Goal: Contribute content: Contribute content

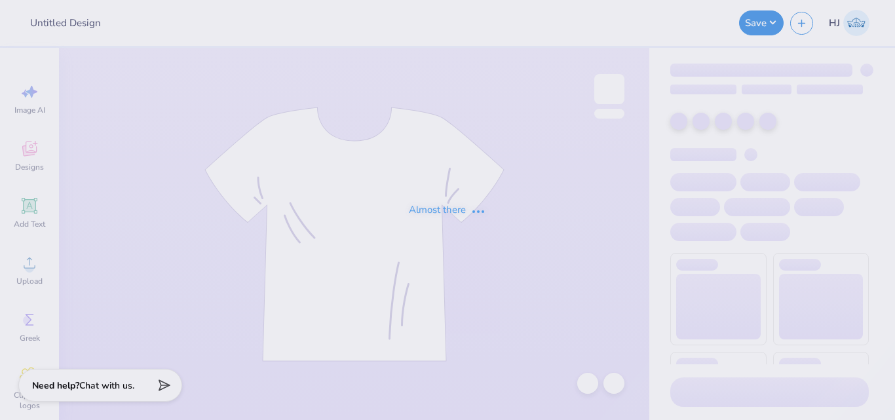
type input "Phi Tau Hoco F25"
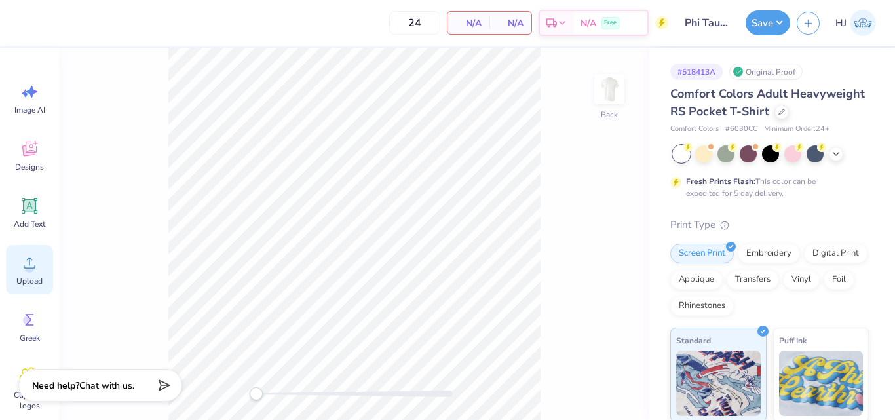
click at [31, 276] on span "Upload" at bounding box center [29, 281] width 26 height 10
click at [39, 258] on icon at bounding box center [30, 263] width 20 height 20
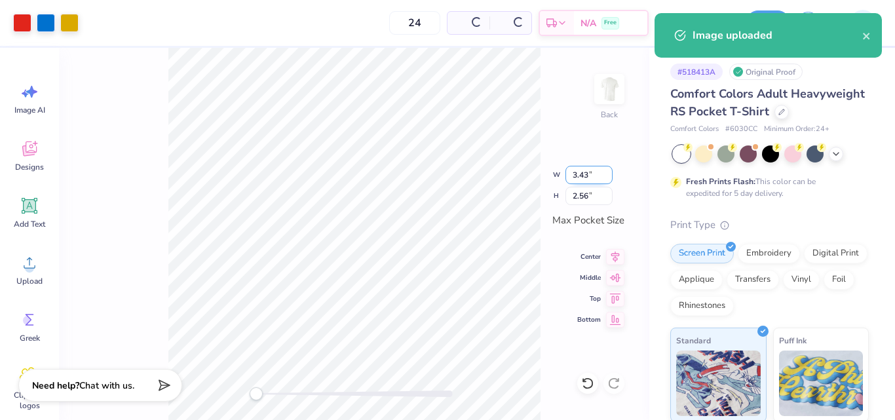
click at [584, 176] on input "3.43" at bounding box center [588, 175] width 47 height 18
type input "3.50"
type input "2.61"
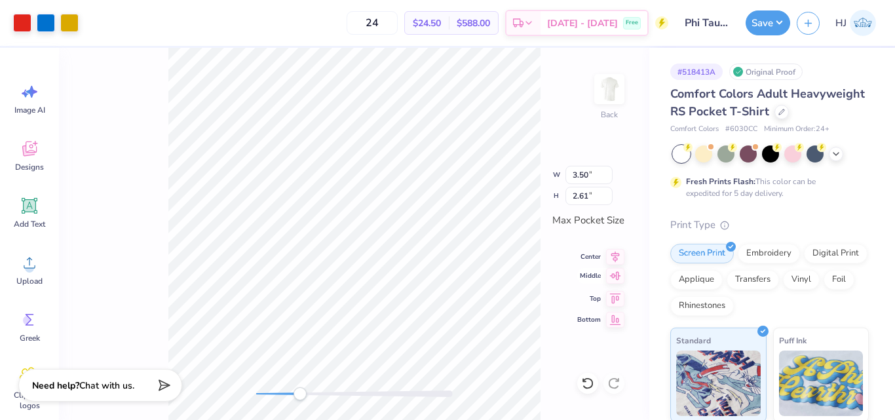
click at [613, 277] on icon at bounding box center [615, 276] width 18 height 16
click at [787, 20] on button "Save" at bounding box center [767, 21] width 45 height 25
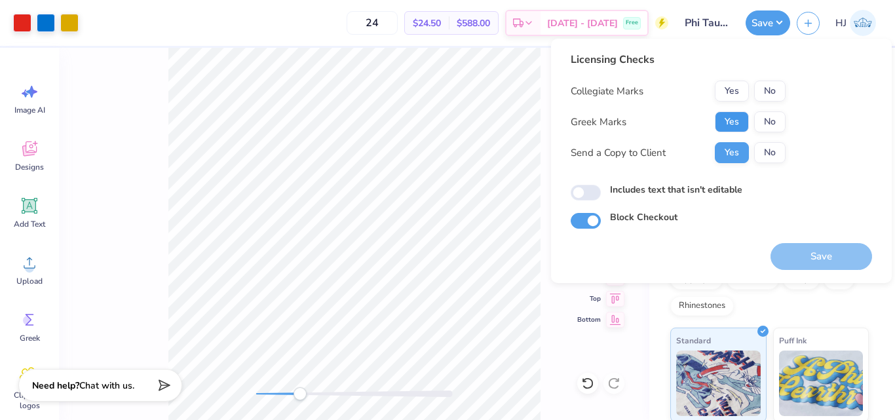
click at [742, 120] on button "Yes" at bounding box center [732, 121] width 34 height 21
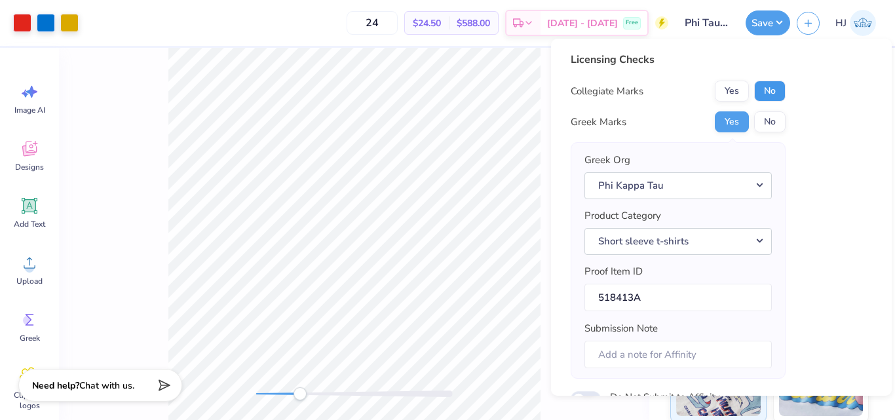
click at [770, 90] on button "No" at bounding box center [769, 91] width 31 height 21
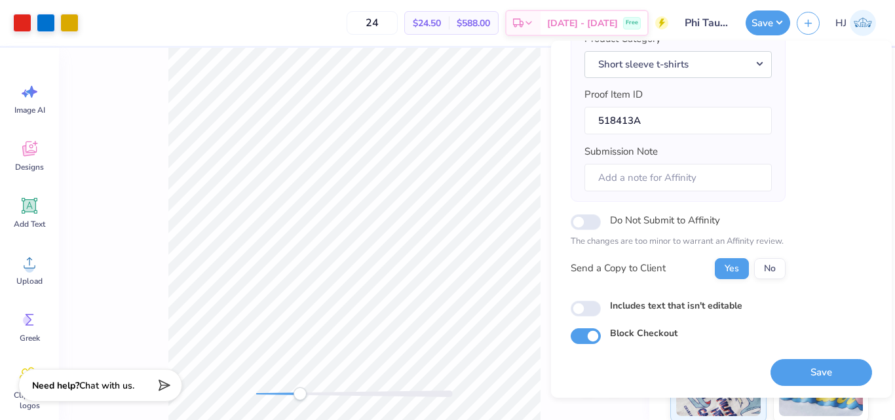
scroll to position [179, 0]
click at [783, 264] on button "No" at bounding box center [769, 267] width 31 height 21
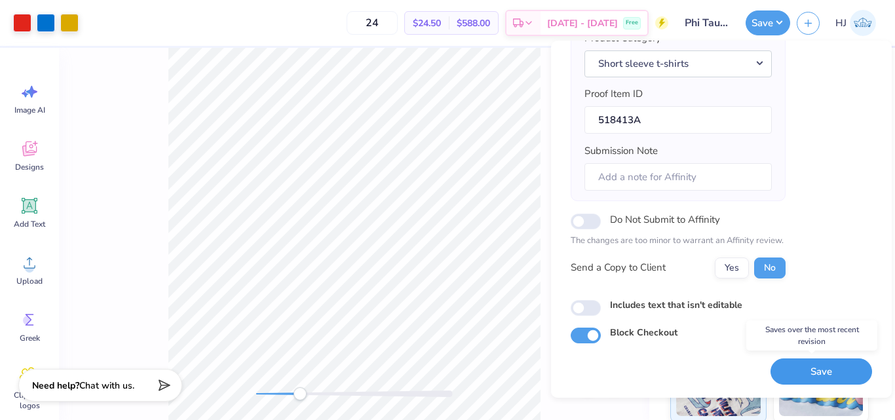
click at [812, 367] on button "Save" at bounding box center [821, 371] width 102 height 27
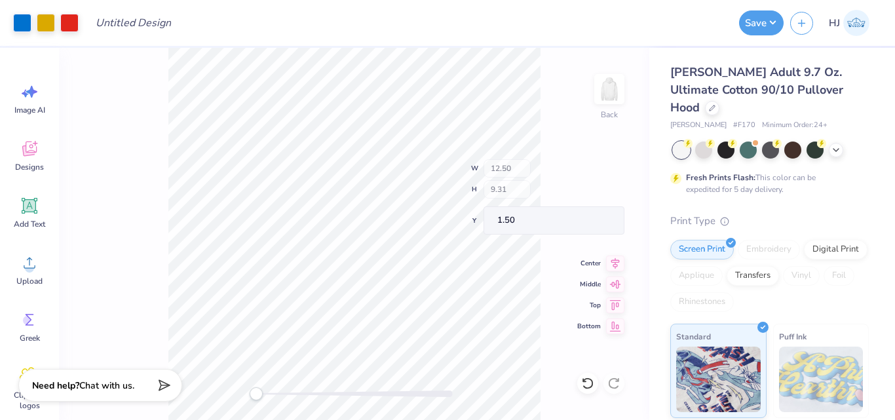
type input "6.88"
type input "0.75"
type input "2.88"
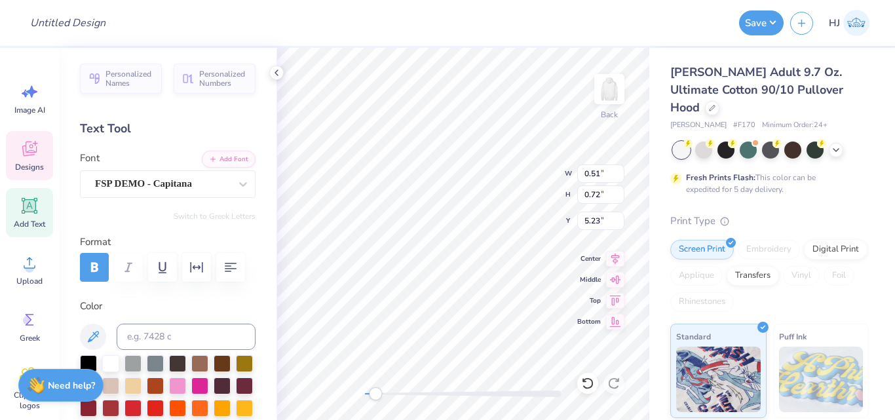
scroll to position [11, 1]
type input "6.90"
type input "1.80"
type input "6.51"
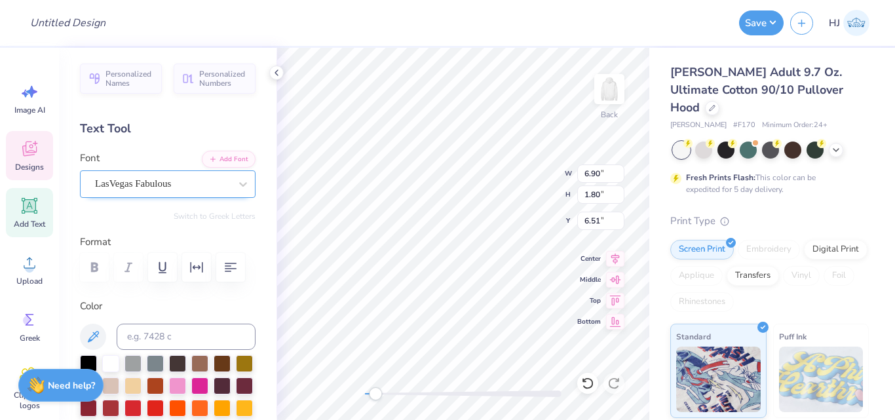
click at [206, 185] on div "LasVegas Fabulous" at bounding box center [163, 184] width 138 height 20
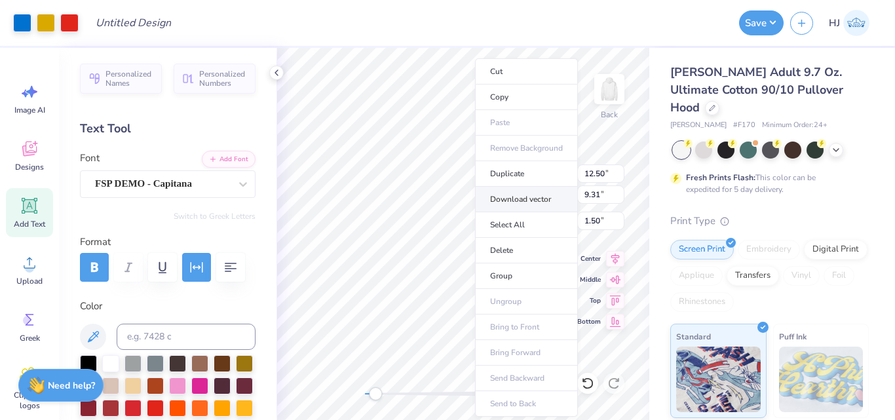
click at [531, 203] on li "Download vector" at bounding box center [526, 200] width 103 height 26
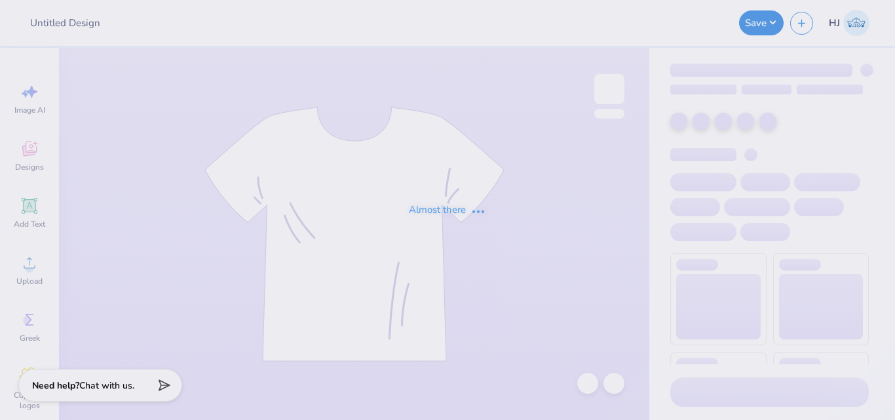
type input "Phi Tau Hoco F25"
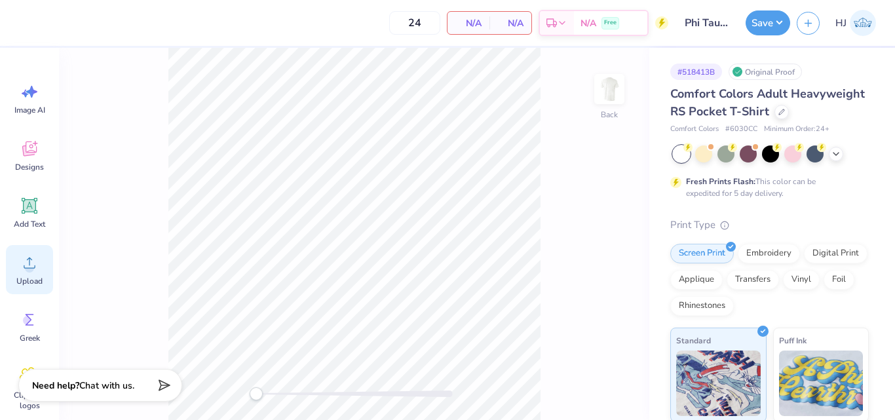
click at [25, 267] on icon at bounding box center [30, 263] width 20 height 20
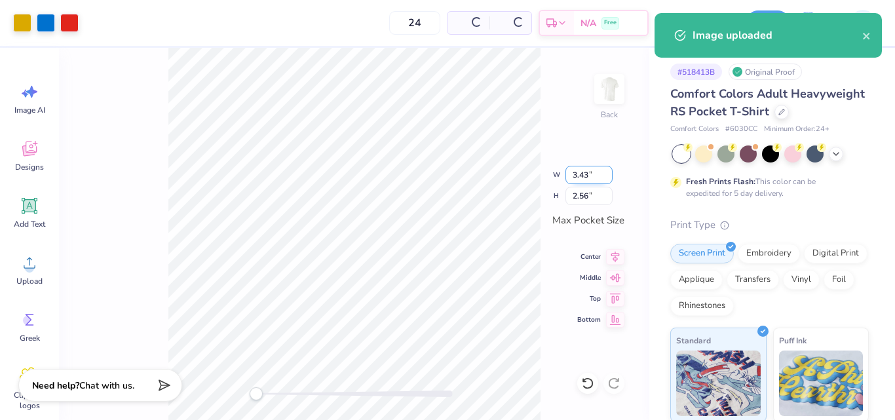
click at [592, 171] on input "3.43" at bounding box center [588, 175] width 47 height 18
type input "3.50"
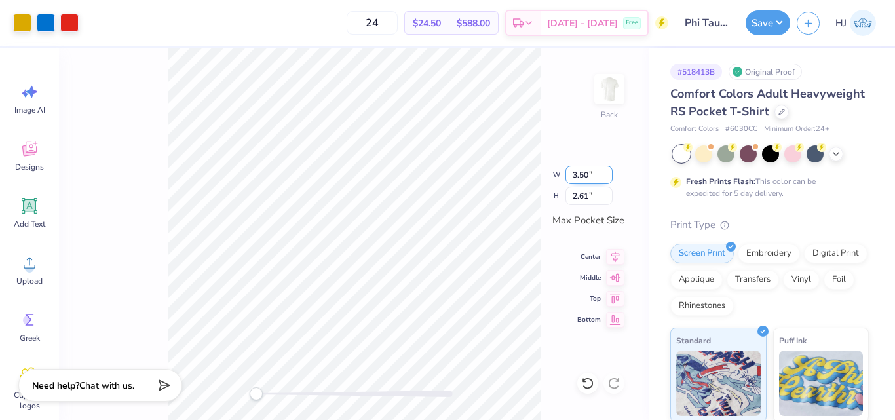
type input "2.61"
click at [614, 278] on icon at bounding box center [615, 276] width 18 height 16
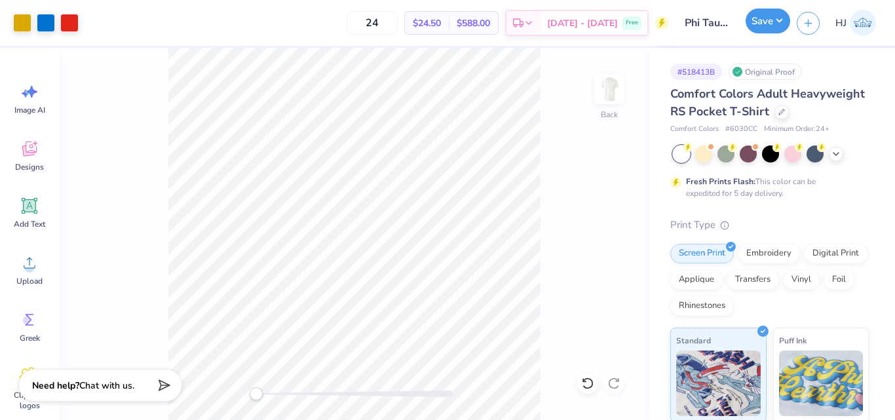
click at [780, 18] on button "Save" at bounding box center [767, 21] width 45 height 25
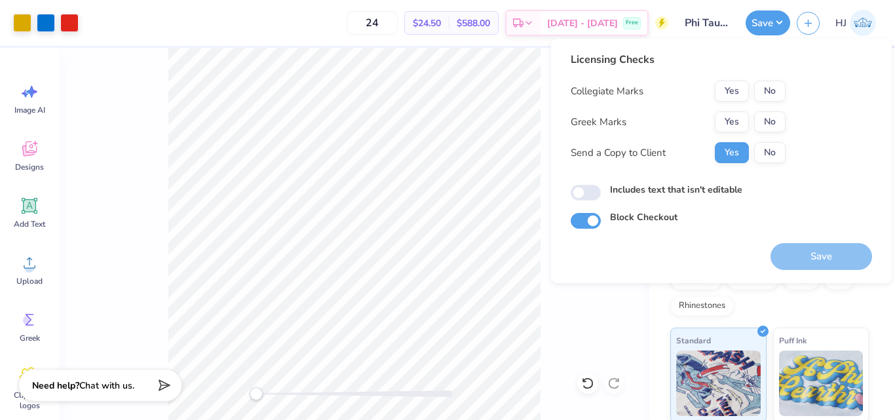
click at [757, 141] on div "Collegiate Marks Yes No Greek Marks Yes No Send a Copy to Client Yes No" at bounding box center [678, 122] width 215 height 83
click at [768, 150] on button "No" at bounding box center [769, 152] width 31 height 21
click at [725, 126] on button "Yes" at bounding box center [732, 121] width 34 height 21
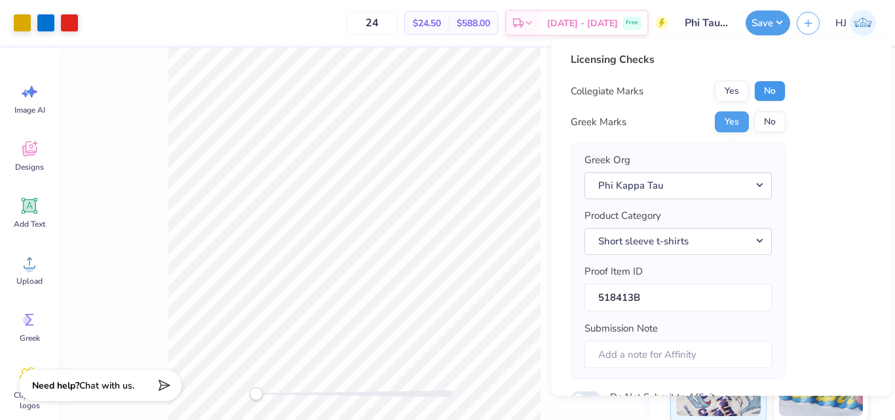
click at [772, 88] on button "No" at bounding box center [769, 91] width 31 height 21
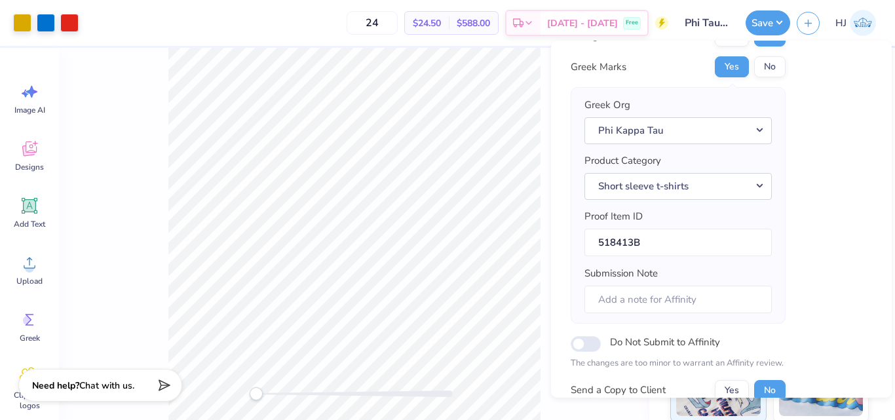
scroll to position [179, 0]
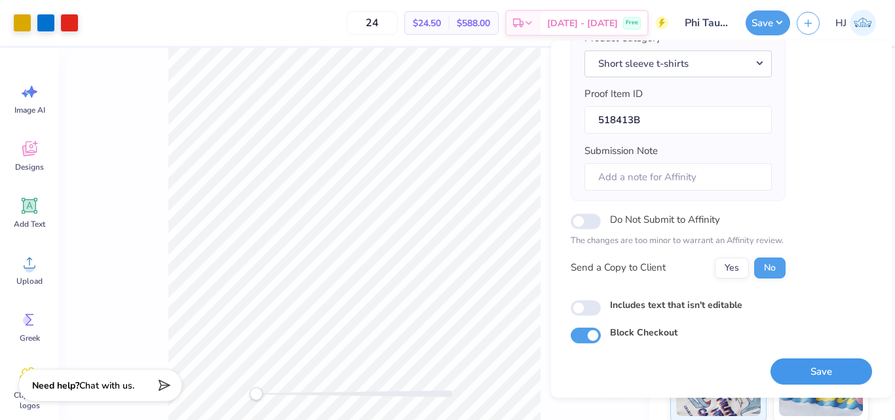
click at [807, 366] on button "Save" at bounding box center [821, 371] width 102 height 27
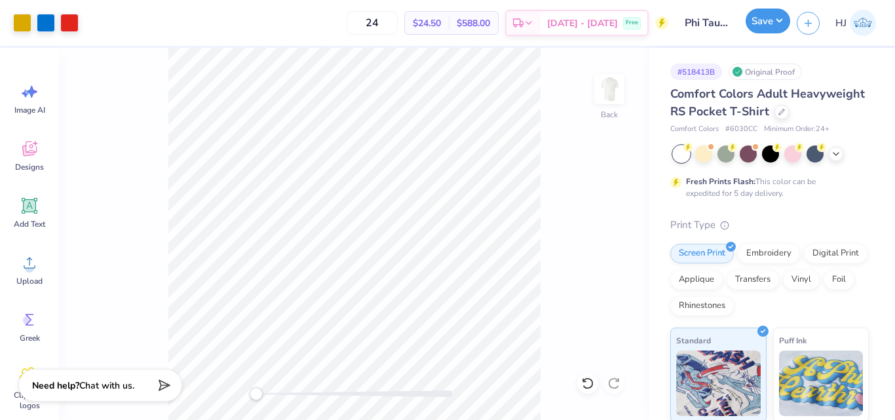
click at [780, 24] on button "Save" at bounding box center [767, 21] width 45 height 25
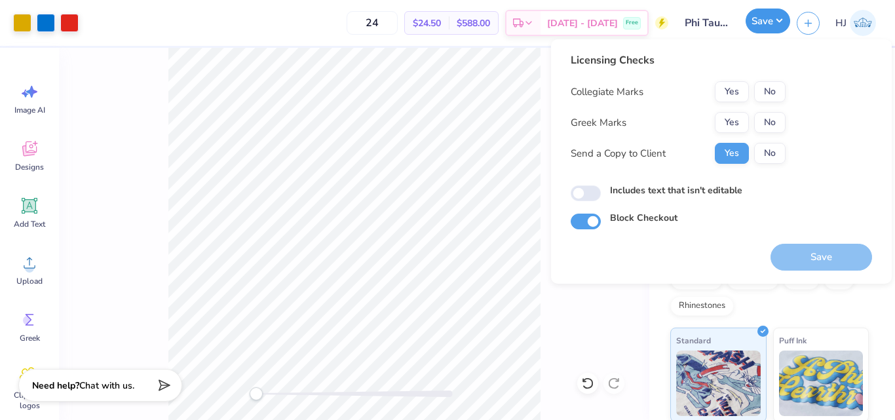
click at [780, 25] on button "Save" at bounding box center [767, 21] width 45 height 25
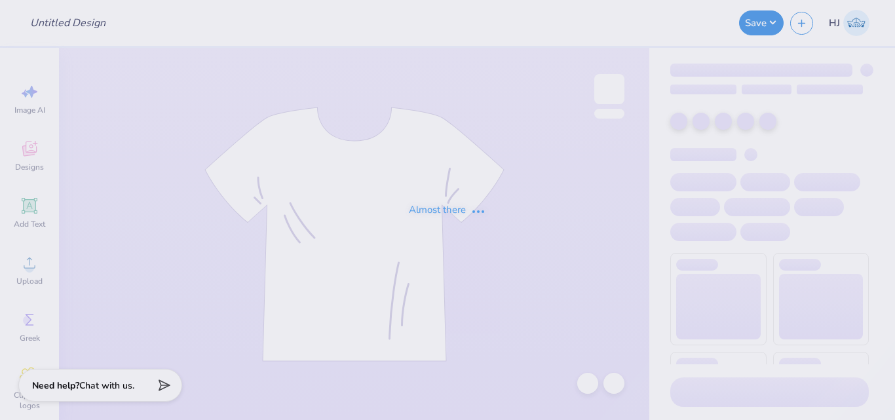
type input "Panhellenic Fall 2025 Design 2"
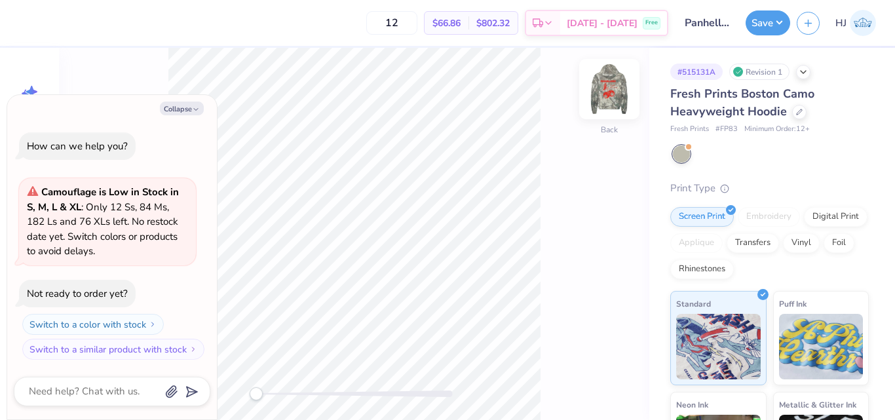
click at [605, 78] on img at bounding box center [609, 89] width 52 height 52
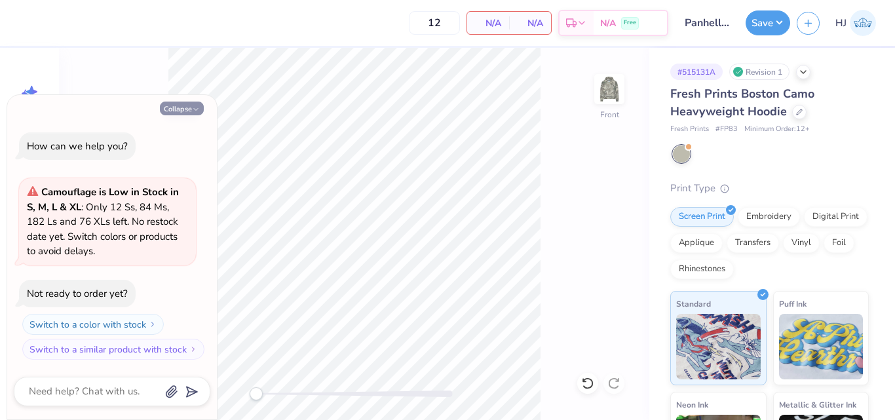
click at [174, 111] on button "Collapse" at bounding box center [182, 109] width 44 height 14
type textarea "x"
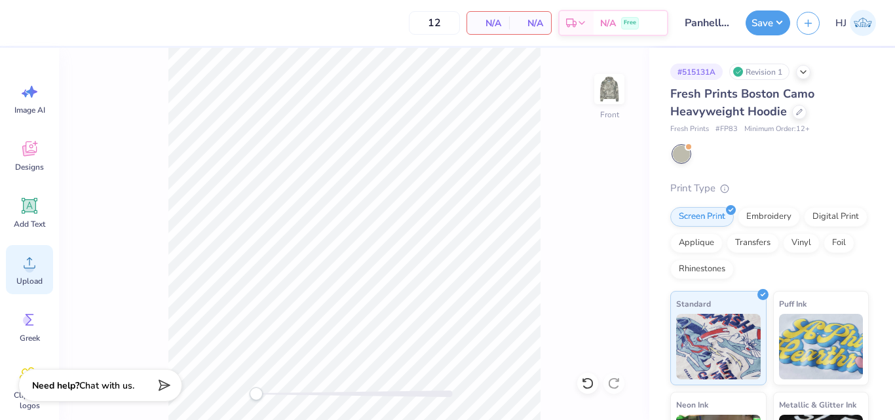
click at [34, 263] on icon at bounding box center [30, 263] width 20 height 20
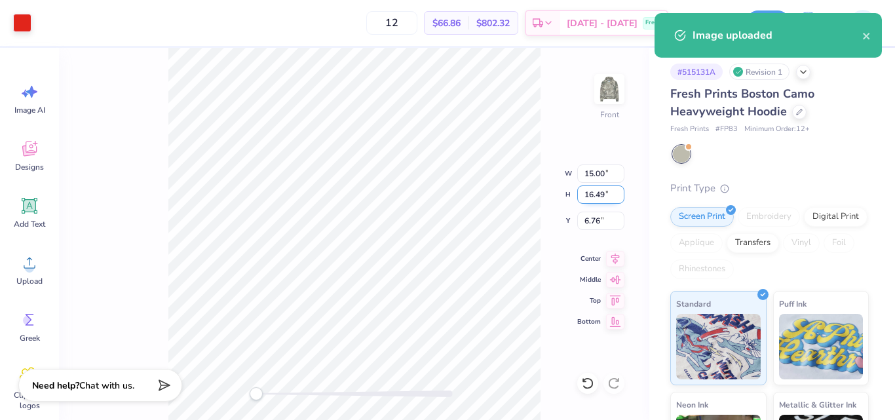
click at [590, 195] on input "16.49" at bounding box center [600, 194] width 47 height 18
type input "13"
type input "11.83"
type input "13.00"
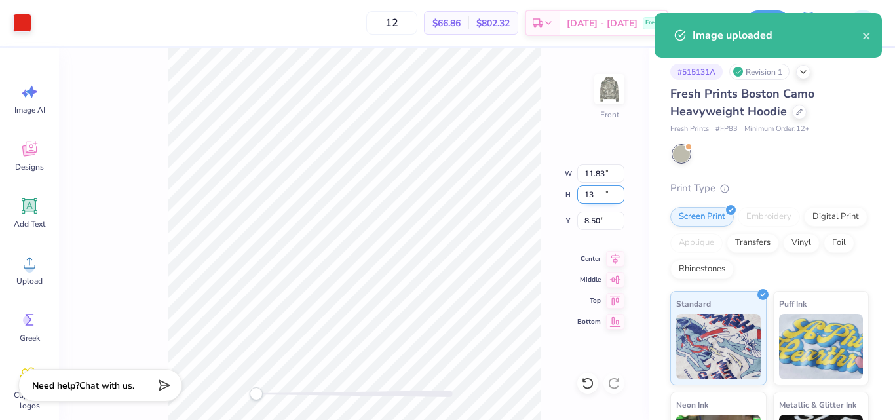
type input "8.50"
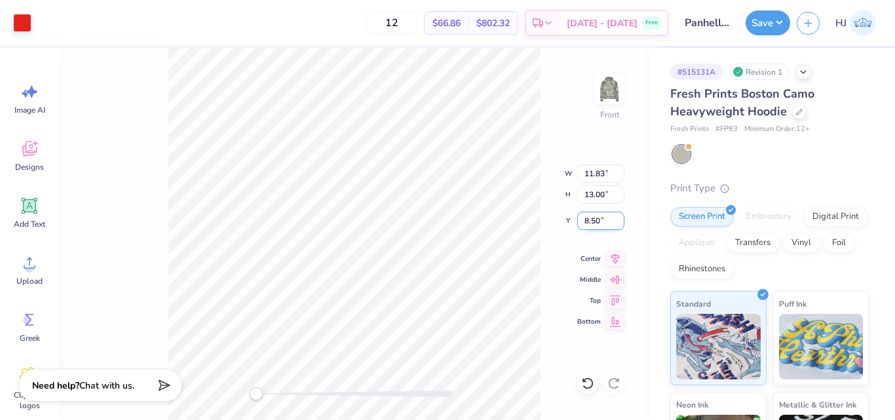
click at [594, 223] on input "8.50" at bounding box center [600, 221] width 47 height 18
type input "6"
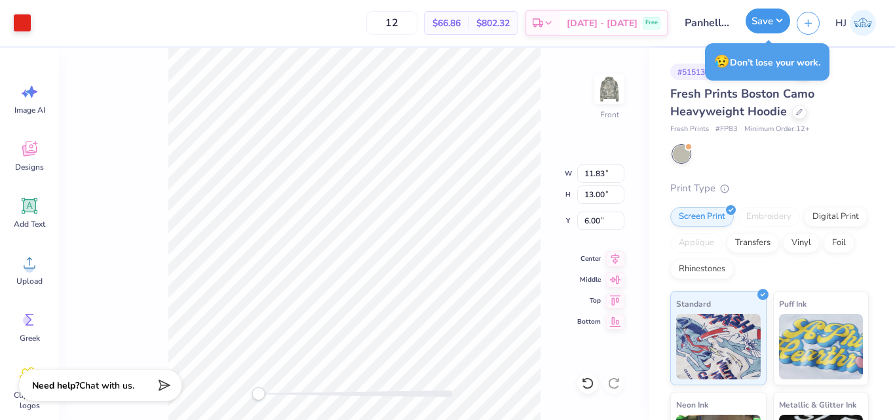
click at [781, 19] on button "Save" at bounding box center [767, 21] width 45 height 25
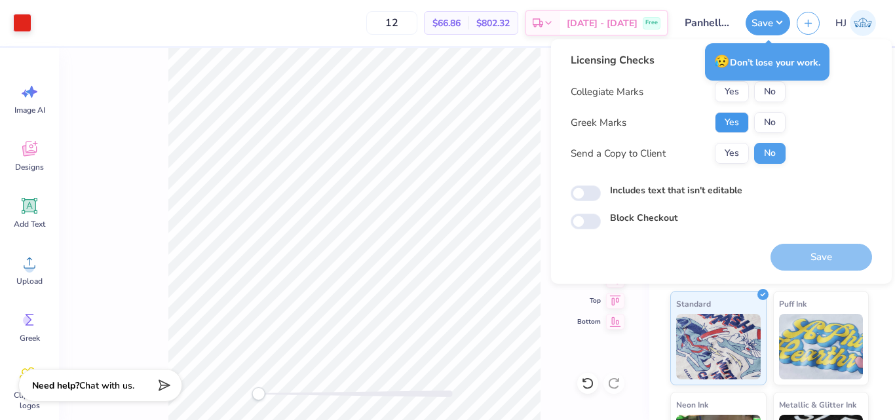
click at [738, 118] on button "Yes" at bounding box center [732, 122] width 34 height 21
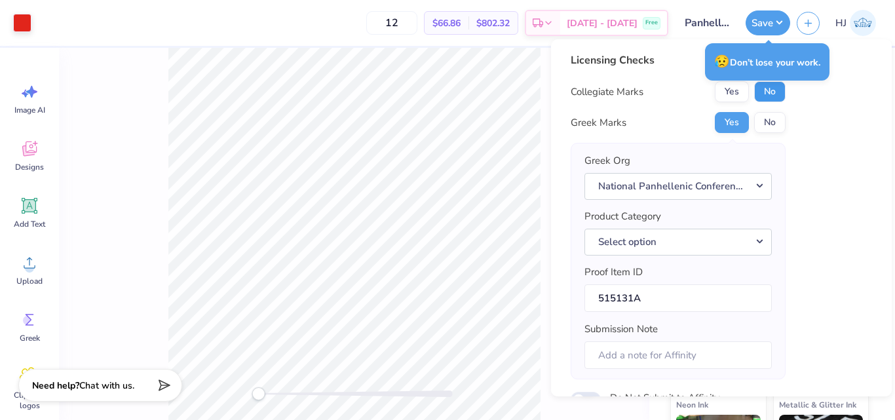
click at [778, 90] on button "No" at bounding box center [769, 91] width 31 height 21
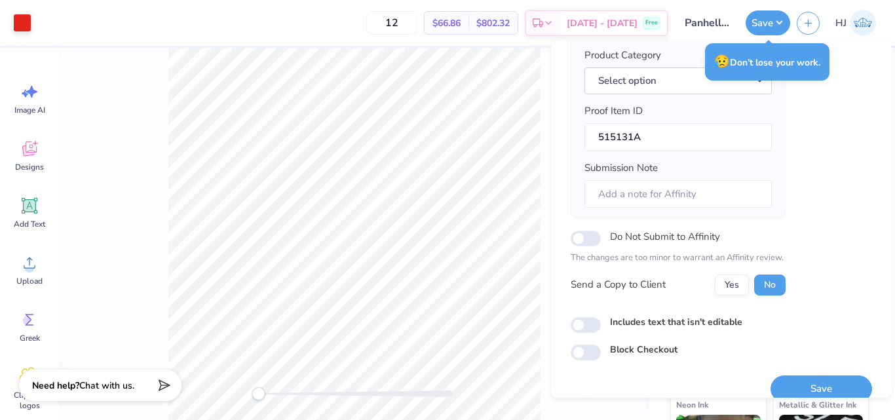
scroll to position [179, 0]
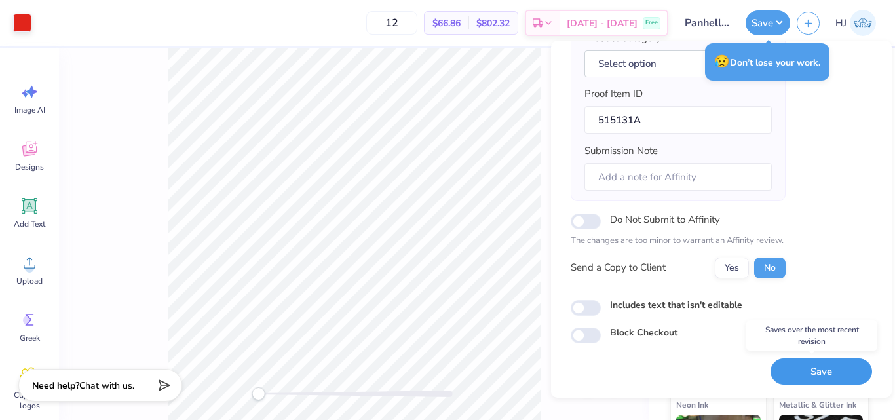
click at [812, 379] on button "Save" at bounding box center [821, 371] width 102 height 27
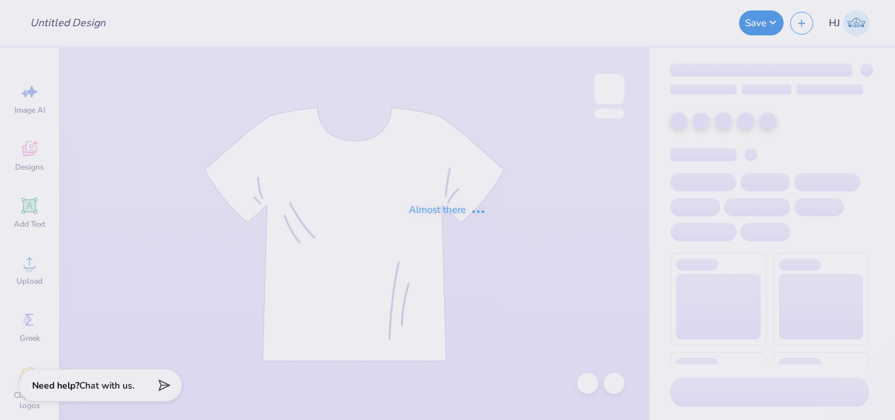
type input "Panhellenic Fall 2025 design 1.2"
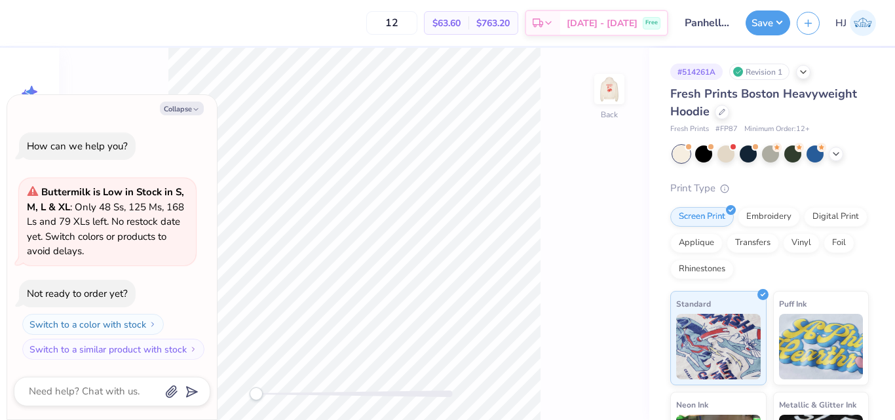
click at [633, 93] on div "Back" at bounding box center [354, 234] width 590 height 372
click at [599, 90] on img at bounding box center [609, 89] width 52 height 52
click at [187, 107] on button "Collapse" at bounding box center [182, 109] width 44 height 14
type textarea "x"
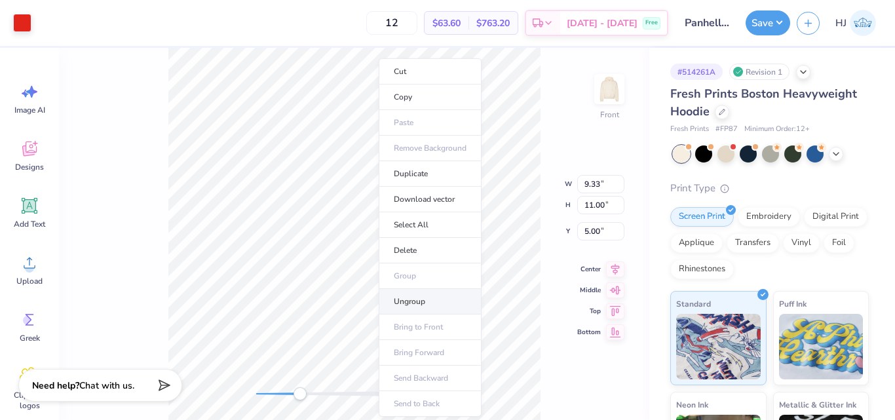
click at [421, 302] on li "Ungroup" at bounding box center [430, 302] width 103 height 26
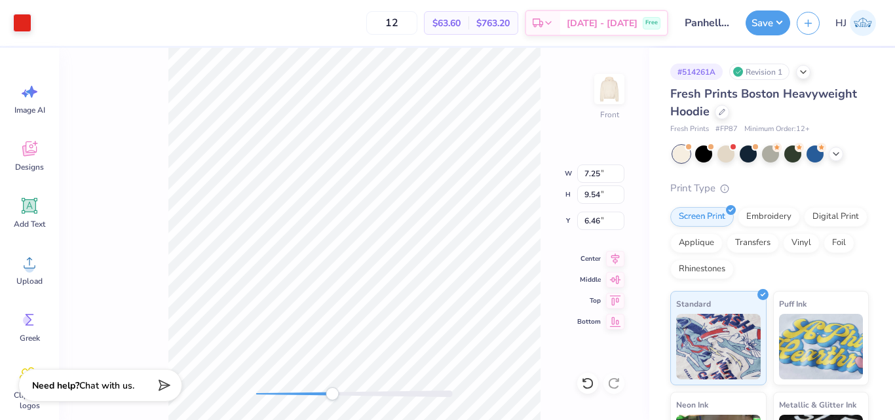
type input "7.25"
type input "9.54"
type input "6.46"
drag, startPoint x: 22, startPoint y: 212, endPoint x: 56, endPoint y: 208, distance: 34.3
click at [22, 212] on icon at bounding box center [30, 206] width 16 height 16
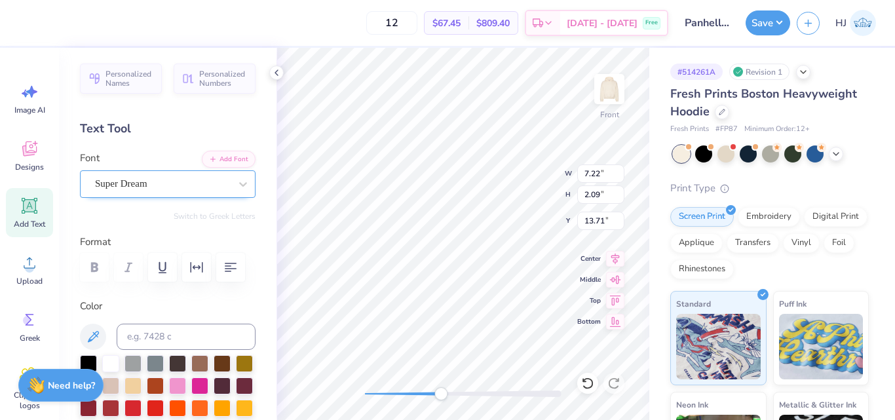
click at [141, 179] on div "Super Dream" at bounding box center [163, 184] width 138 height 20
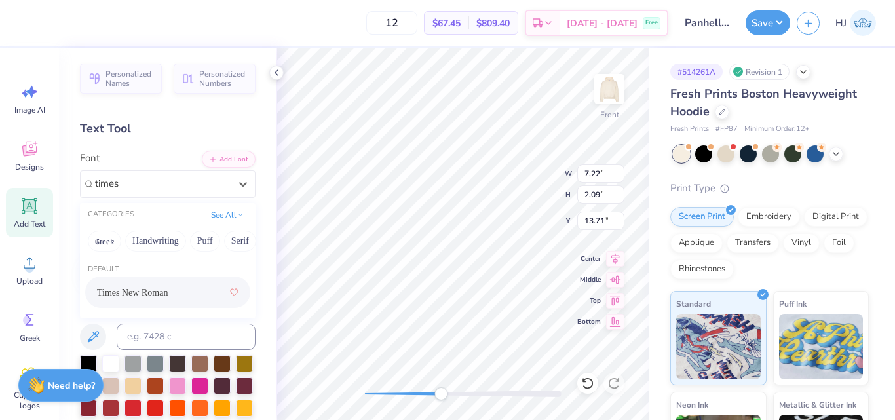
click at [137, 292] on span "Times New Roman" at bounding box center [132, 293] width 71 height 14
type input "times"
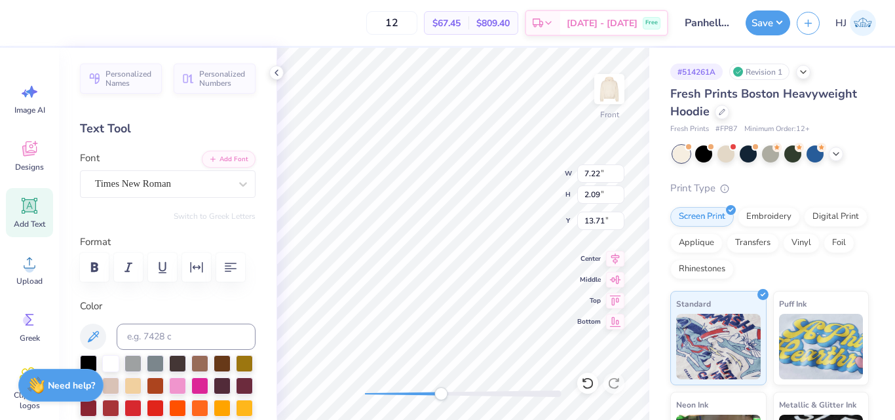
scroll to position [11, 2]
type textarea "2025"
click at [93, 337] on icon at bounding box center [93, 337] width 16 height 16
type input "7.53"
type input "2.00"
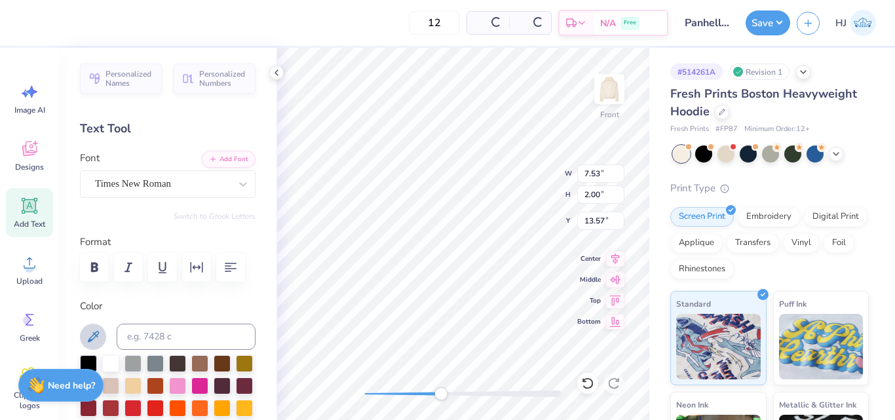
type input "13.57"
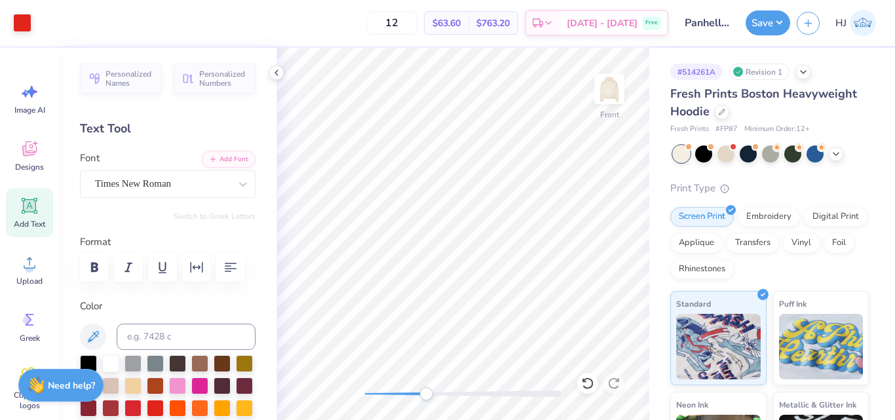
drag, startPoint x: 430, startPoint y: 389, endPoint x: 424, endPoint y: 388, distance: 6.7
click at [424, 389] on div at bounding box center [463, 393] width 197 height 13
type input "1.31"
type input "0.47"
type input "15.63"
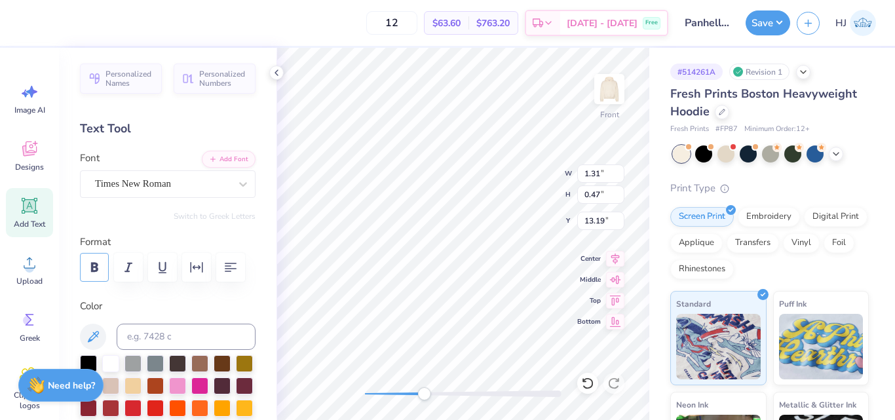
click at [96, 268] on icon "button" at bounding box center [94, 267] width 7 height 9
type input "1.37"
type input "0.98"
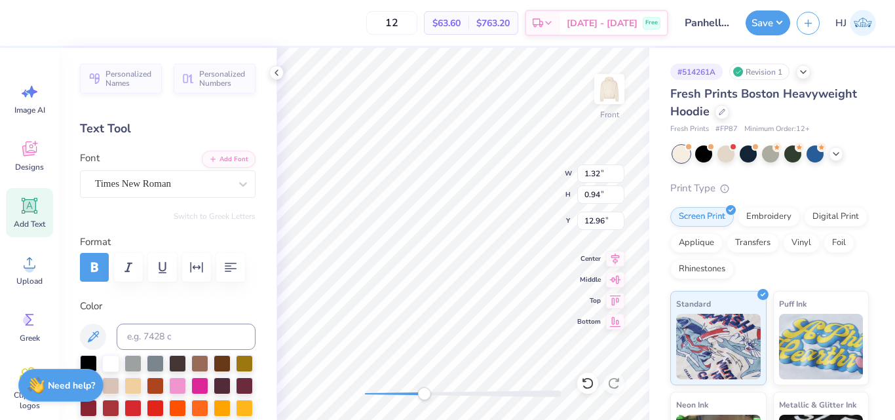
type input "12.92"
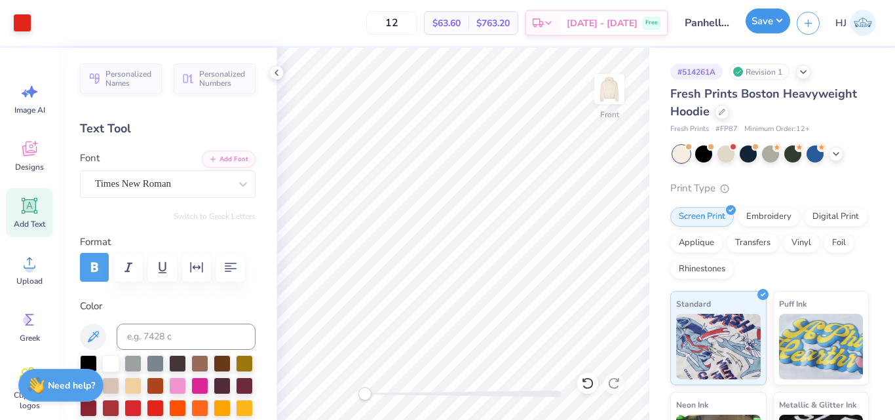
click at [787, 24] on button "Save" at bounding box center [767, 21] width 45 height 25
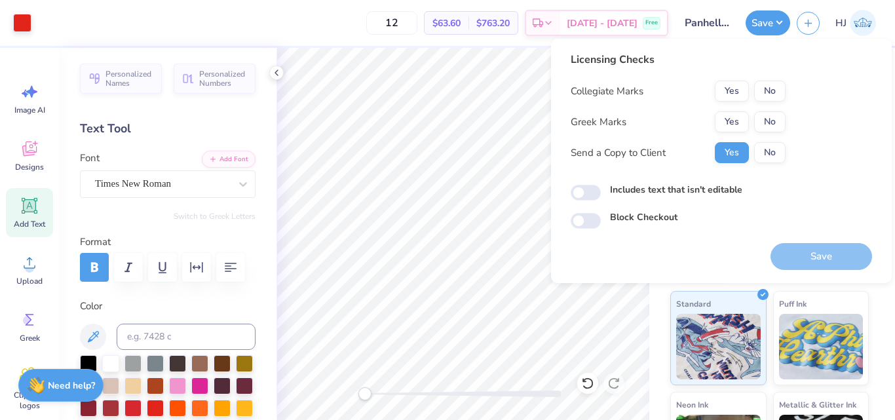
click at [736, 133] on div "Collegiate Marks Yes No Greek Marks Yes No Send a Copy to Client Yes No" at bounding box center [678, 122] width 215 height 83
click at [737, 128] on button "Yes" at bounding box center [732, 121] width 34 height 21
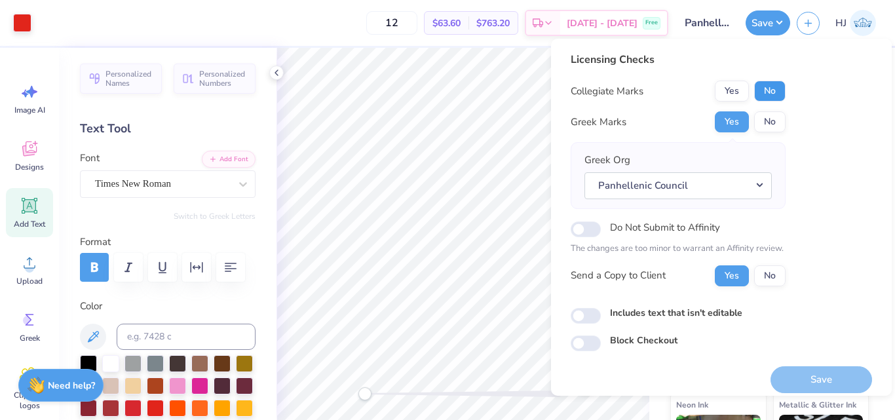
click at [773, 96] on button "No" at bounding box center [769, 91] width 31 height 21
click at [818, 382] on button "Save" at bounding box center [821, 379] width 102 height 27
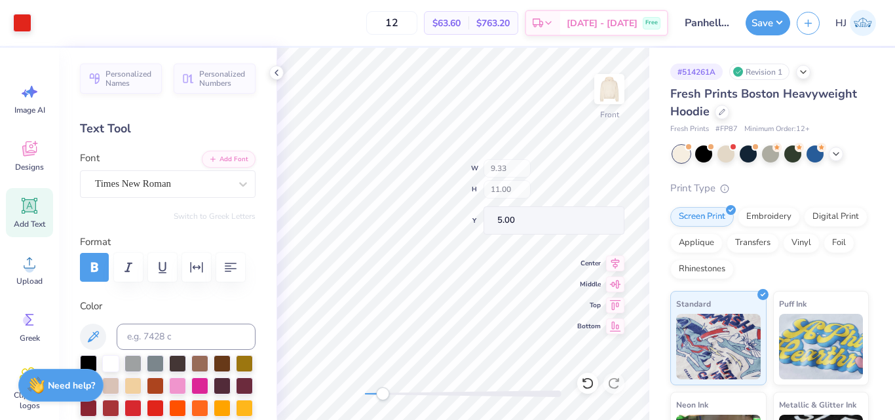
click at [530, 185] on div "Front W 9.33 H 11.00 Y 5.00 Center Middle Top Bottom" at bounding box center [462, 234] width 373 height 372
click at [599, 221] on input "5.00" at bounding box center [600, 221] width 47 height 18
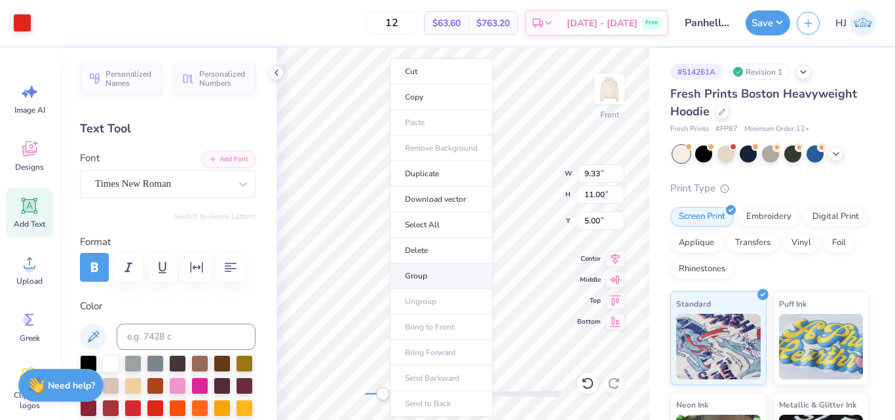
click at [425, 273] on li "Group" at bounding box center [441, 276] width 103 height 26
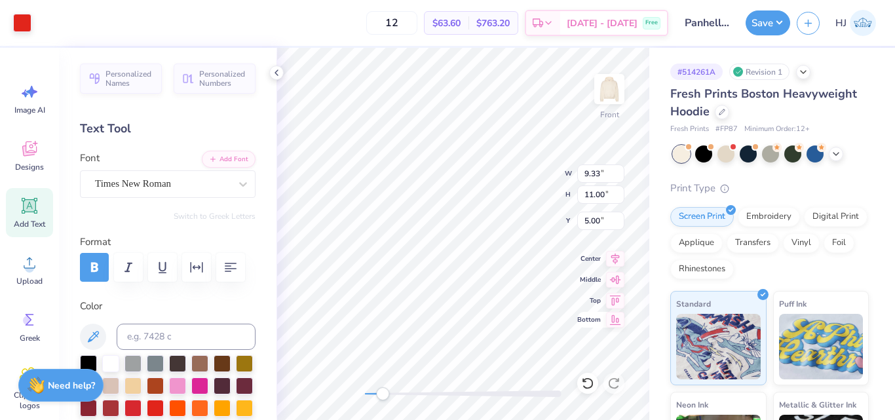
click at [582, 321] on div "Front W 9.33 9.33 " H 11.00 11.00 " Y 5.00 5.00 " Center Middle Top Bottom" at bounding box center [462, 234] width 373 height 372
click at [604, 214] on input "5.00" at bounding box center [600, 221] width 47 height 18
type input "6"
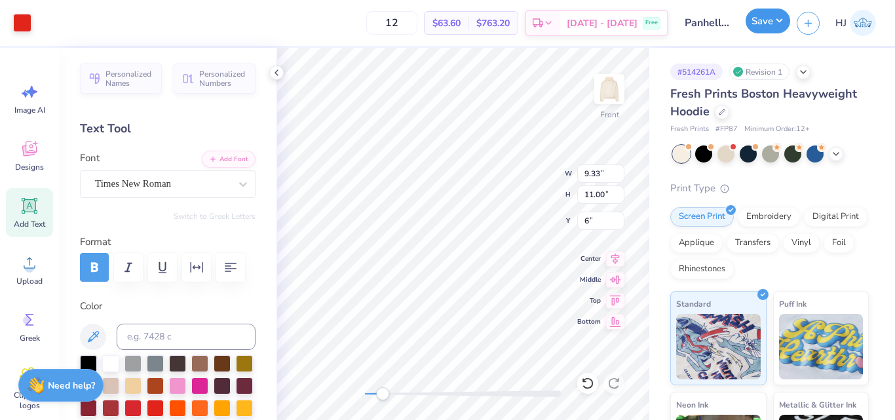
click at [788, 24] on button "Save" at bounding box center [767, 21] width 45 height 25
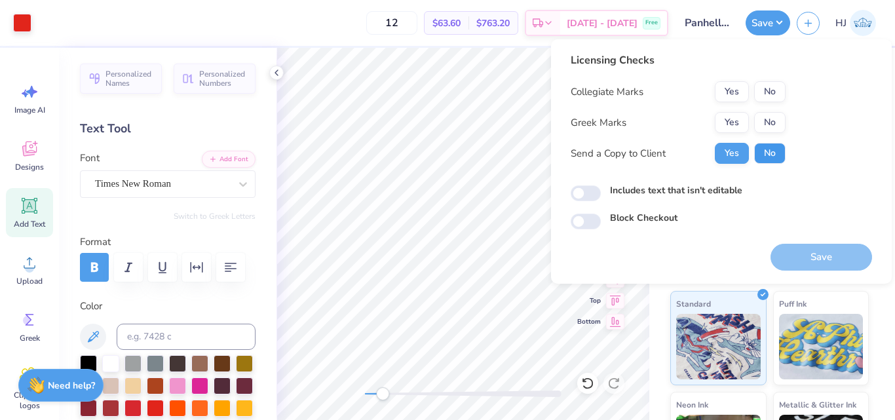
click at [756, 152] on button "No" at bounding box center [769, 153] width 31 height 21
click at [742, 120] on button "Yes" at bounding box center [732, 122] width 34 height 21
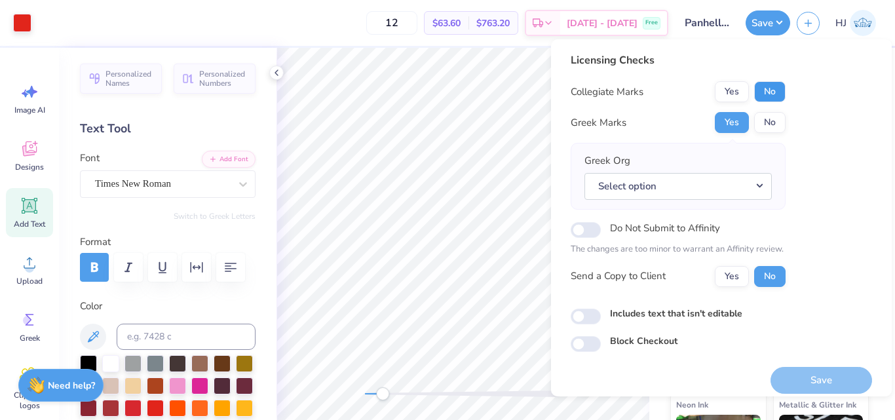
click at [774, 91] on button "No" at bounding box center [769, 91] width 31 height 21
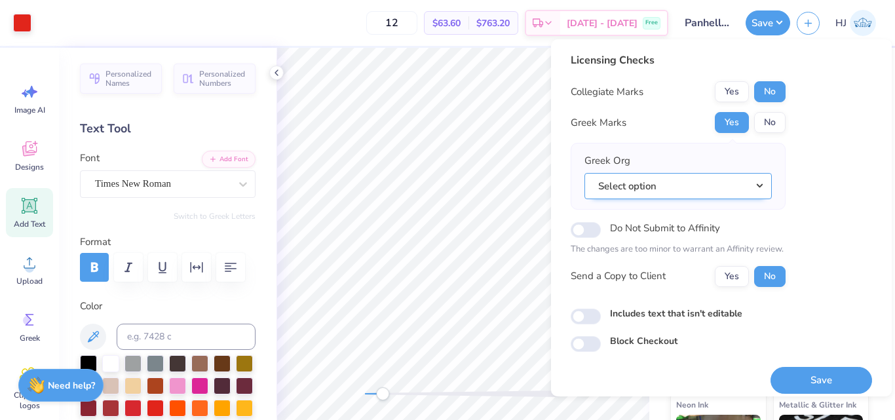
click at [744, 191] on button "Select option" at bounding box center [677, 186] width 187 height 27
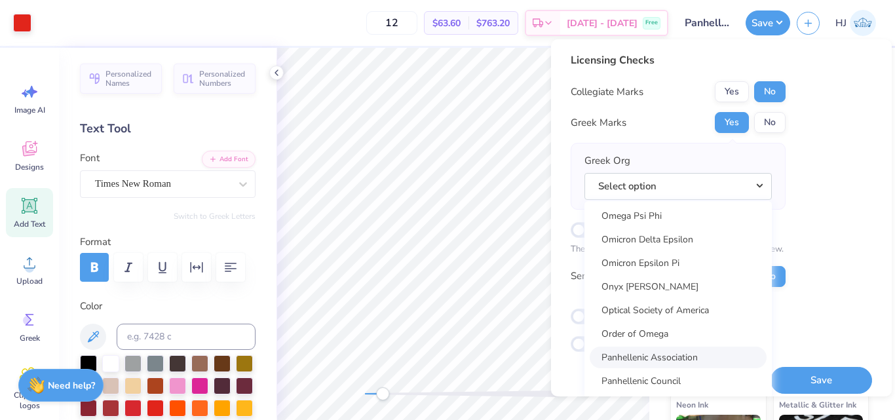
scroll to position [6517, 0]
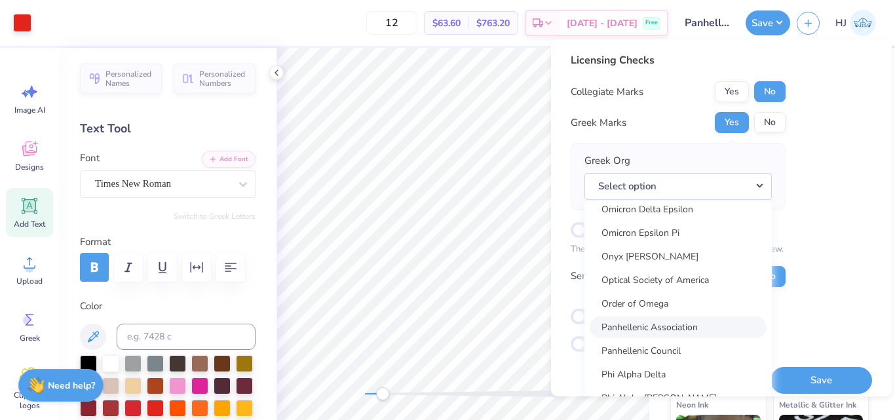
click at [677, 324] on link "Panhellenic Association" at bounding box center [678, 327] width 177 height 22
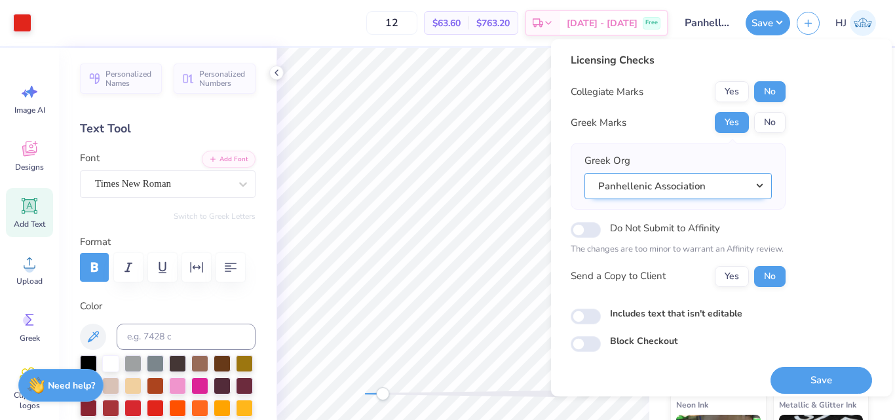
click at [745, 183] on button "Panhellenic Association" at bounding box center [677, 186] width 187 height 27
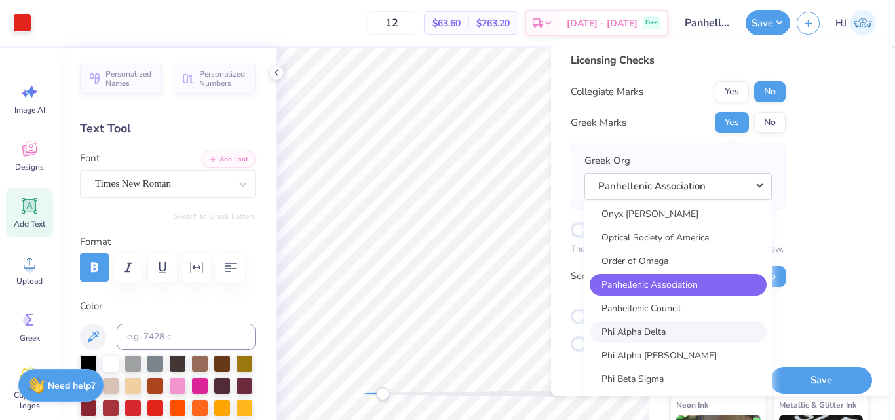
scroll to position [6582, 0]
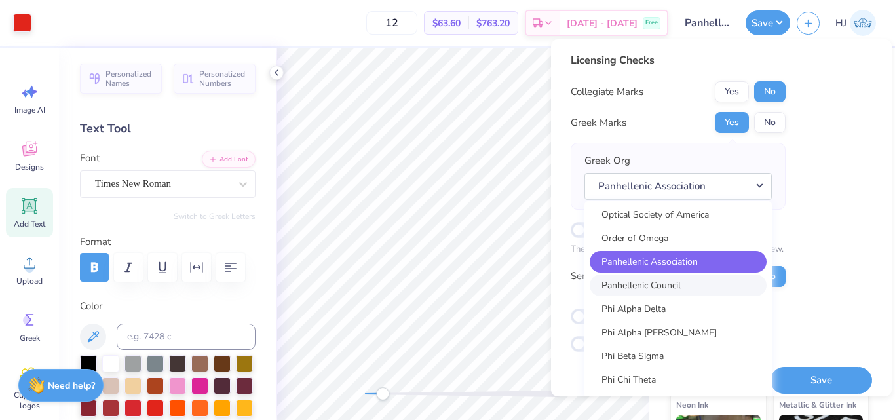
click at [692, 286] on link "Panhellenic Council" at bounding box center [678, 285] width 177 height 22
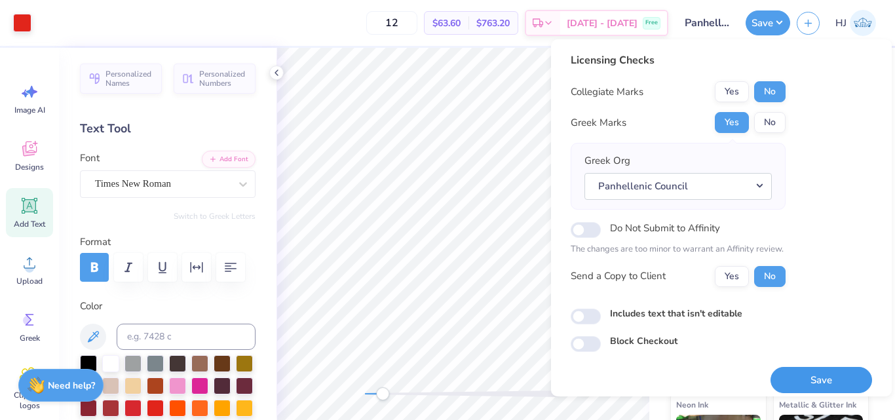
click at [818, 385] on button "Save" at bounding box center [821, 380] width 102 height 27
click at [782, 22] on button "Save" at bounding box center [767, 21] width 45 height 25
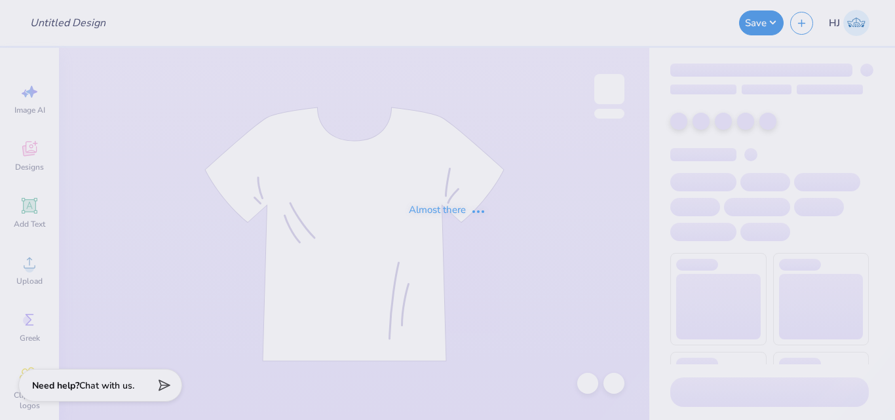
type input "Fall Vintage Sweatshirt"
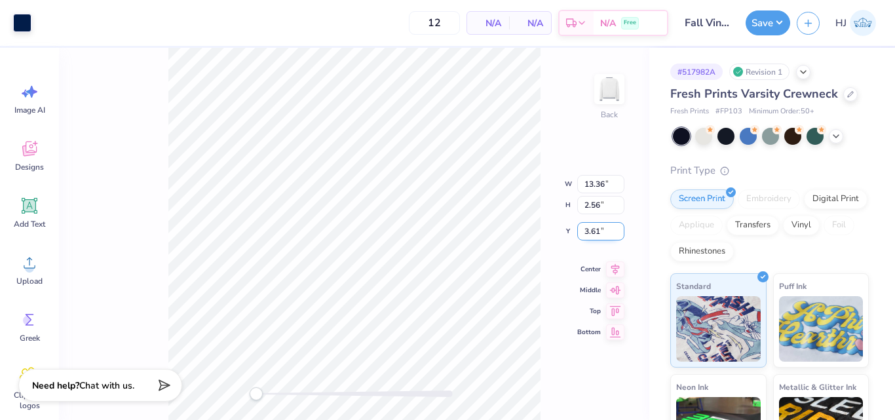
click at [589, 231] on input "3.61" at bounding box center [600, 231] width 47 height 18
type input "3.50"
click at [597, 174] on input "13.36" at bounding box center [600, 173] width 47 height 18
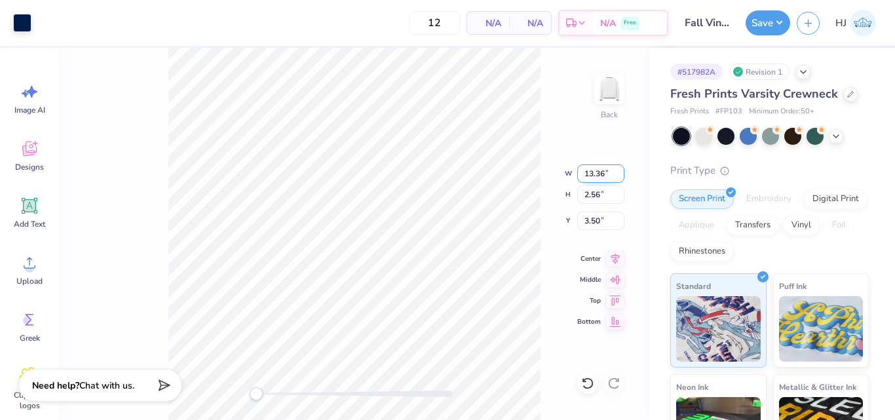
click at [597, 174] on input "13.36" at bounding box center [600, 173] width 47 height 18
type input "12.50"
type input "2.40"
type input "3.58"
click at [605, 217] on input "3.58" at bounding box center [600, 221] width 47 height 18
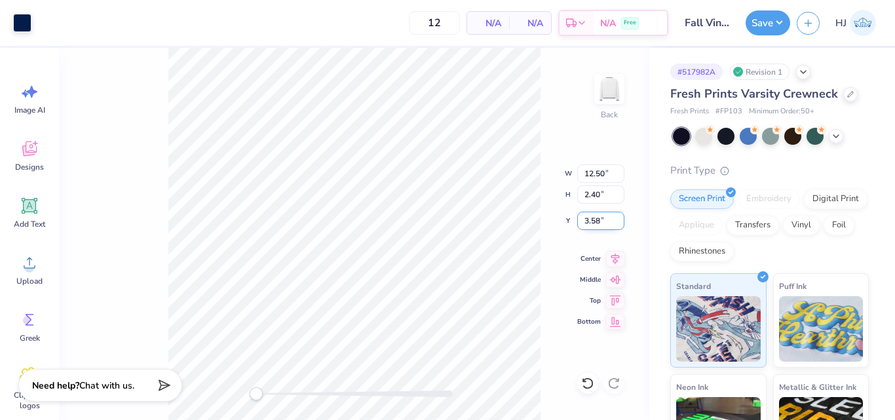
click at [605, 217] on input "3.58" at bounding box center [600, 221] width 47 height 18
type input "3.58"
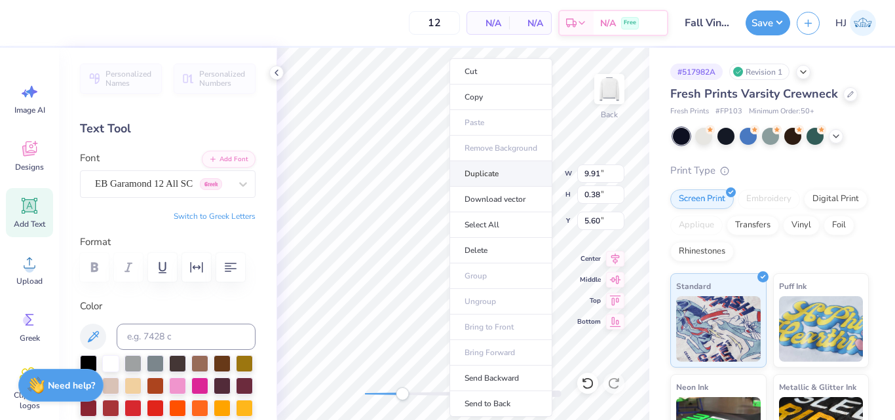
click at [495, 176] on li "Duplicate" at bounding box center [500, 174] width 103 height 26
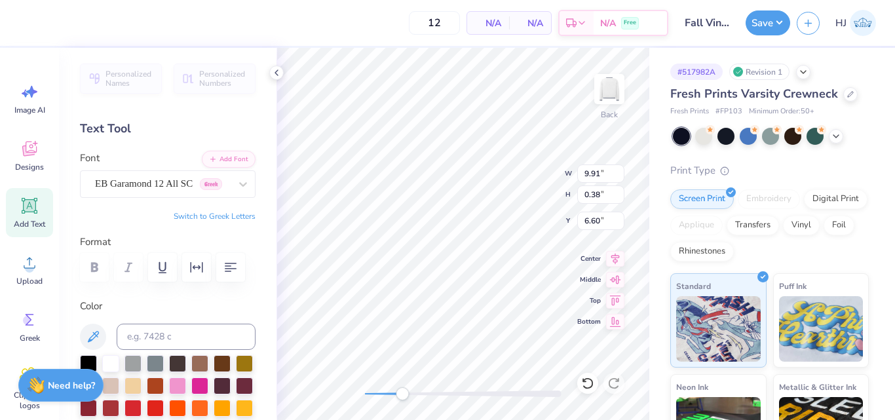
type input "6.60"
type textarea "®"
type input "0.61"
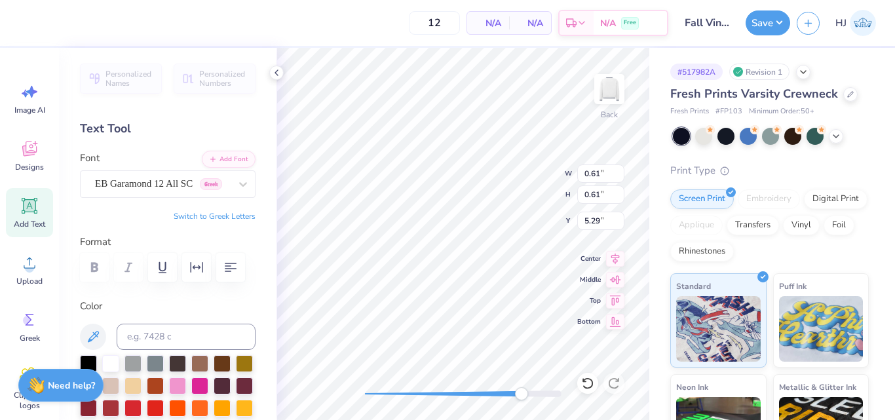
type input "5.29"
type input "0.33"
type input "5.58"
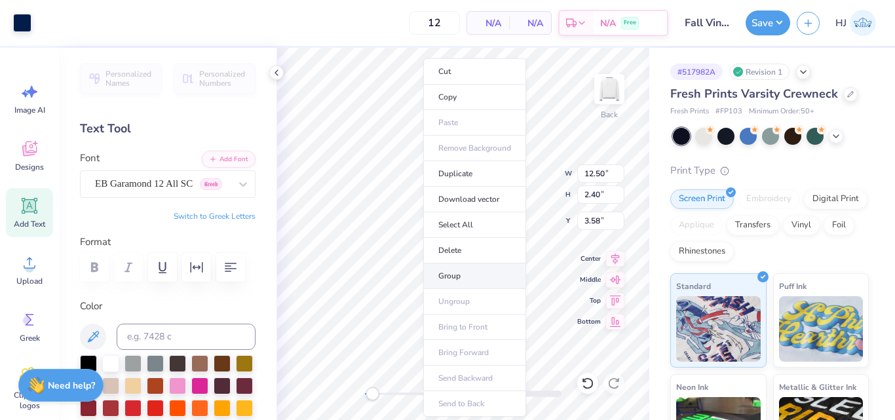
click at [465, 273] on li "Group" at bounding box center [474, 276] width 103 height 26
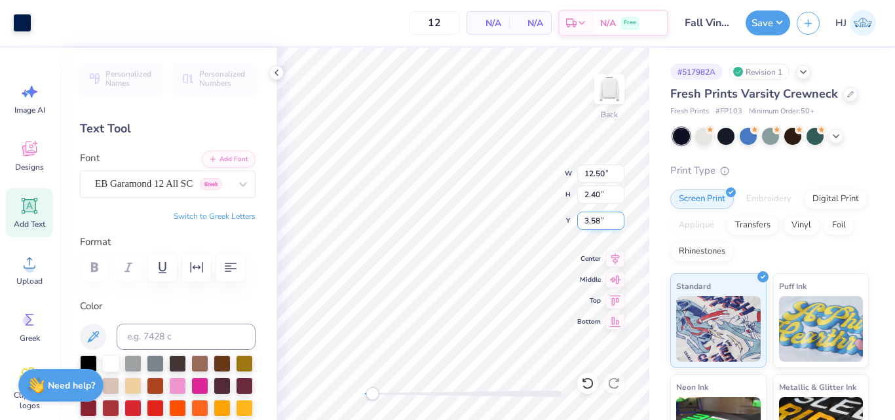
click at [601, 220] on input "3.58" at bounding box center [600, 221] width 47 height 18
type input "3.5"
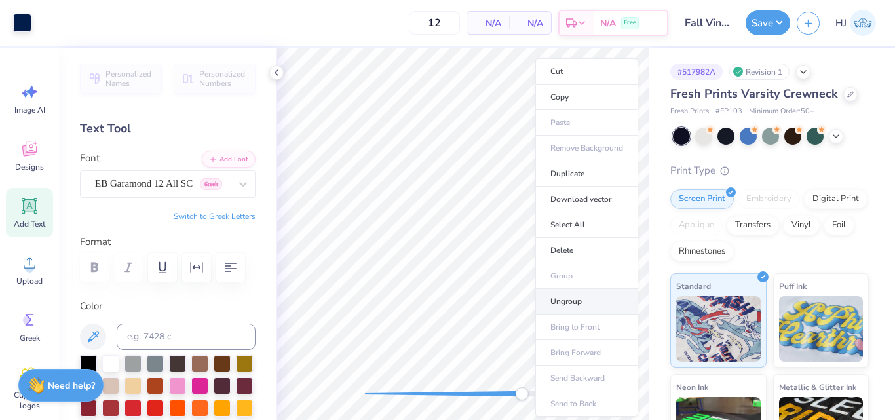
click at [575, 301] on li "Ungroup" at bounding box center [586, 302] width 103 height 26
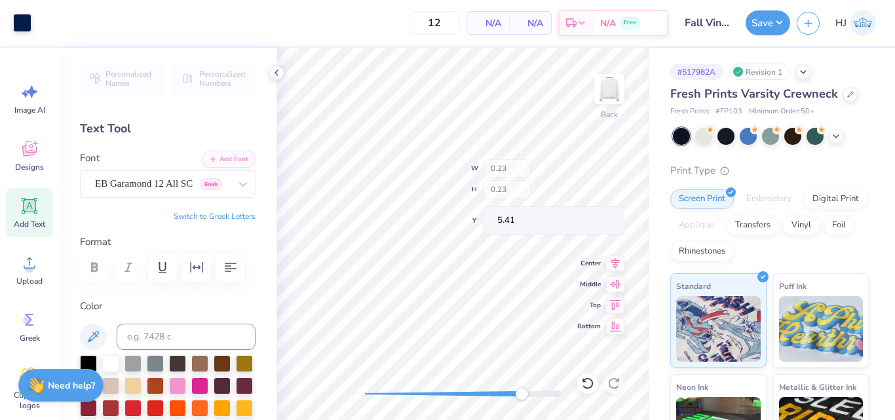
type input "0.23"
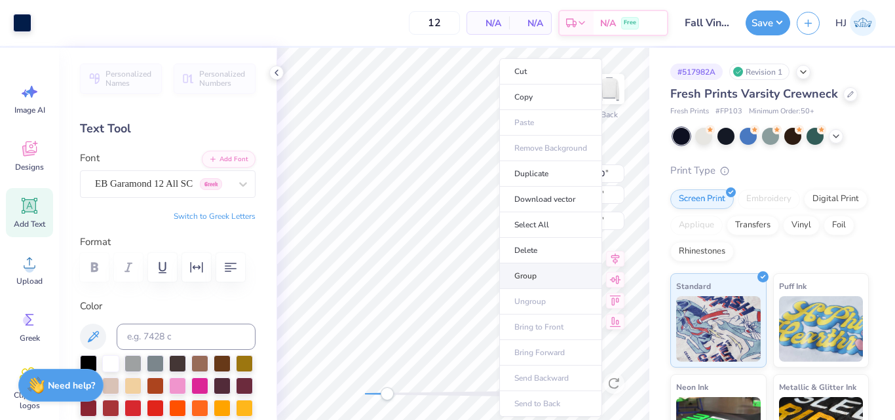
click at [535, 279] on li "Group" at bounding box center [550, 276] width 103 height 26
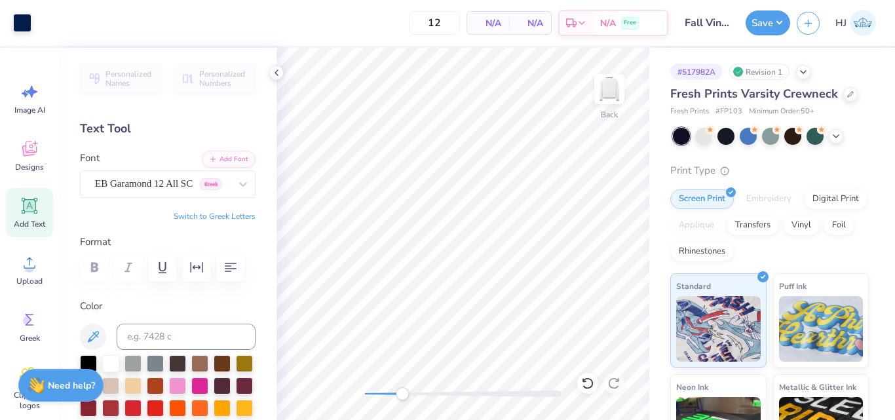
click at [659, 228] on div "Art colors 12 N/A Per Item N/A Total Est. Delivery N/A Free Design Title Fall V…" at bounding box center [447, 210] width 895 height 420
click at [774, 19] on button "Save" at bounding box center [767, 21] width 45 height 25
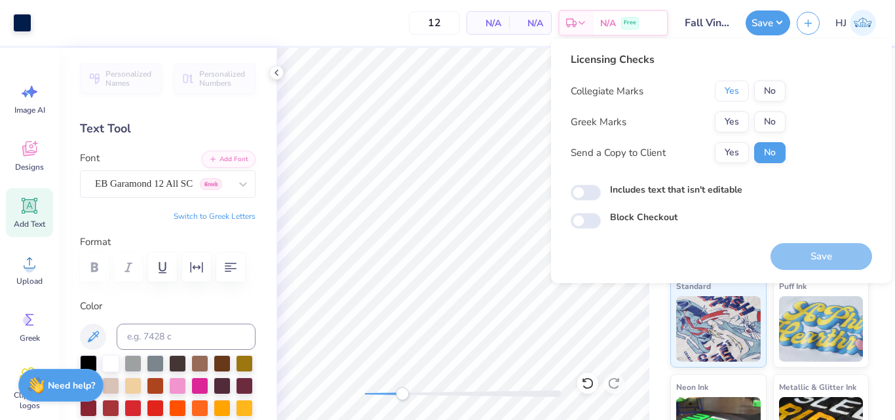
drag, startPoint x: 734, startPoint y: 86, endPoint x: 734, endPoint y: 105, distance: 19.7
click at [734, 86] on button "Yes" at bounding box center [732, 91] width 34 height 21
click at [732, 121] on button "Yes" at bounding box center [732, 121] width 34 height 21
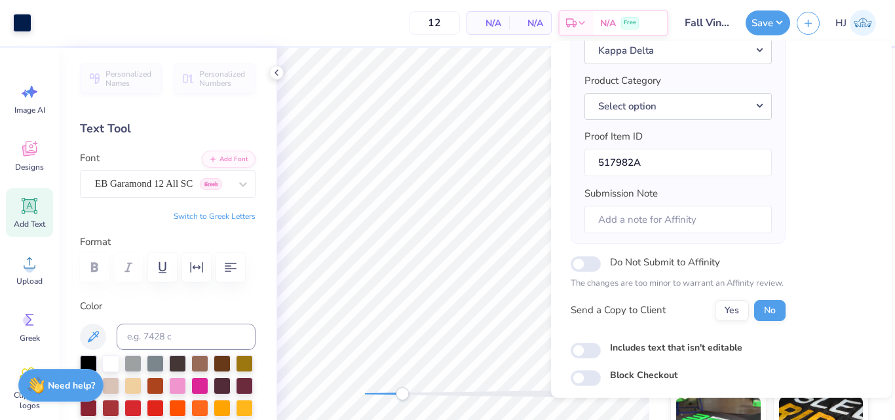
scroll to position [114, 0]
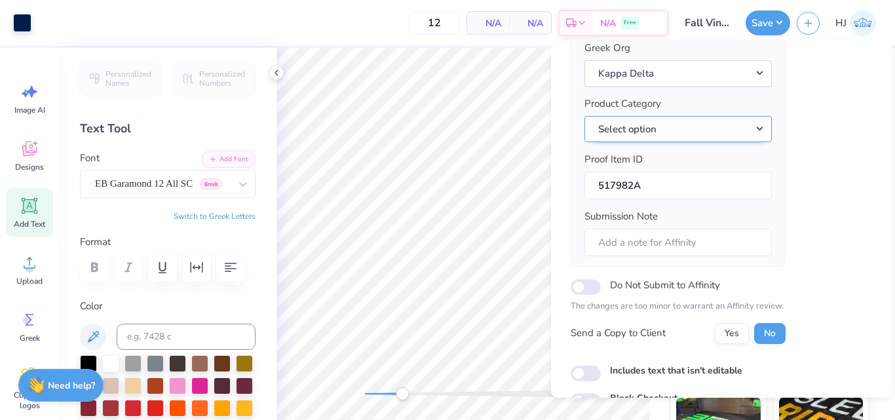
click at [708, 128] on button "Select option" at bounding box center [677, 129] width 187 height 27
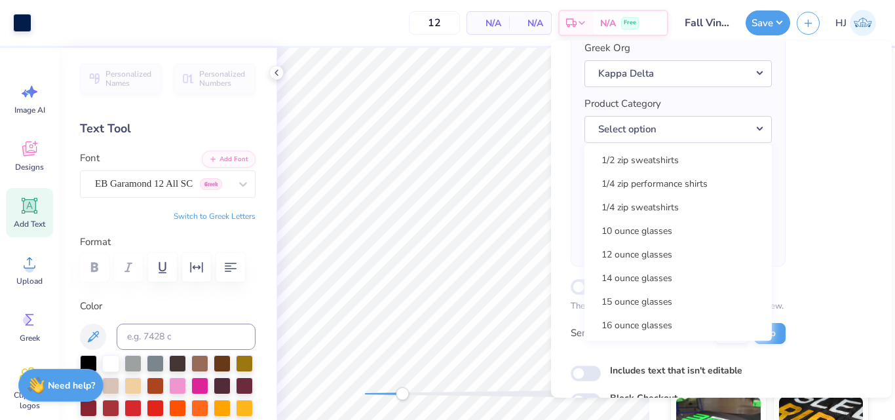
click at [821, 127] on div "Licensing Checks Collegiate Marks Yes No Greek Marks Yes No Greek Org Kappa Del…" at bounding box center [721, 174] width 301 height 469
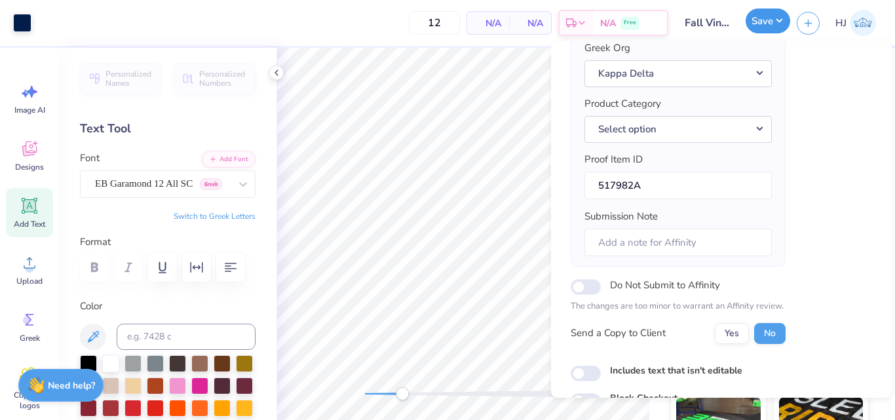
click at [780, 22] on button "Save" at bounding box center [767, 21] width 45 height 25
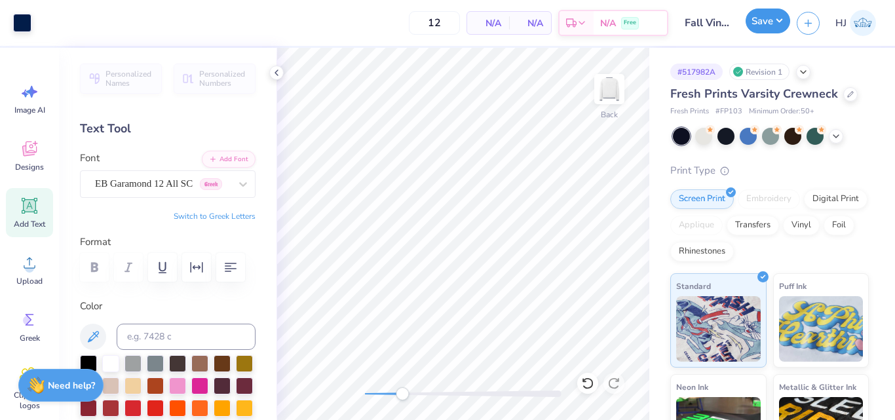
click at [777, 28] on button "Save" at bounding box center [767, 21] width 45 height 25
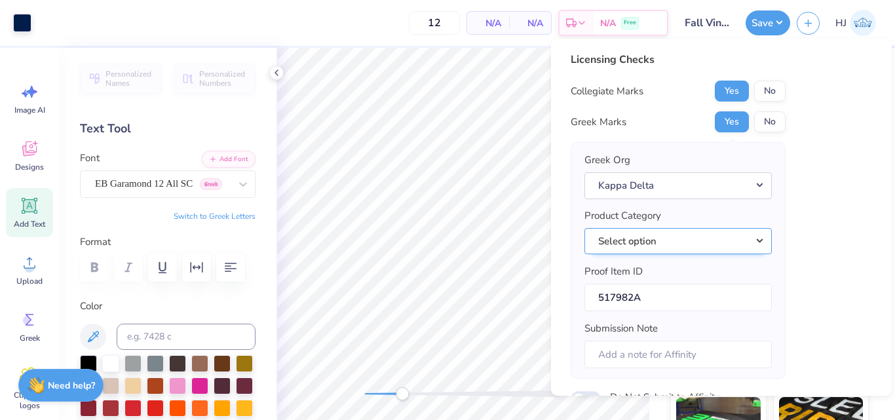
click at [730, 246] on button "Select option" at bounding box center [677, 241] width 187 height 27
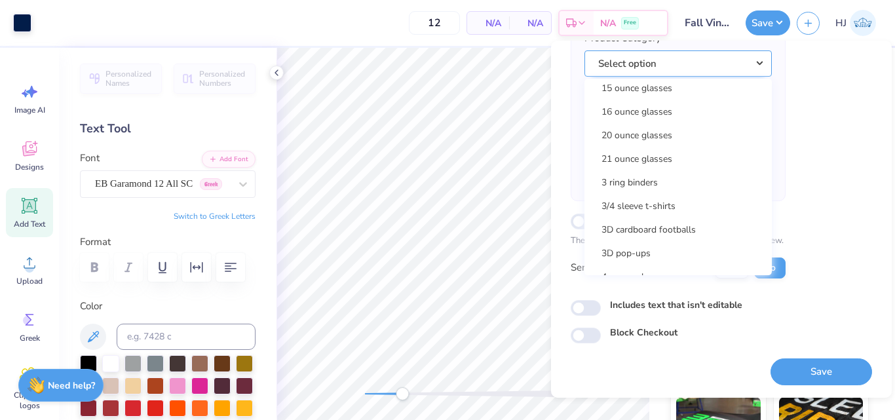
scroll to position [131, 0]
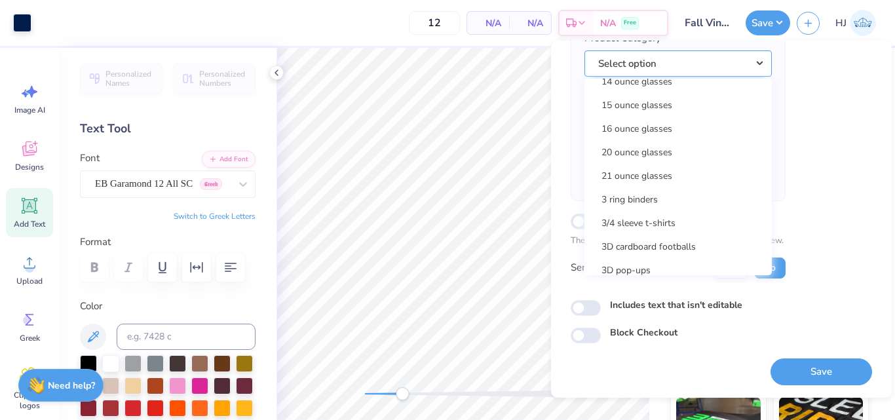
click at [638, 54] on button "Select option" at bounding box center [677, 63] width 187 height 27
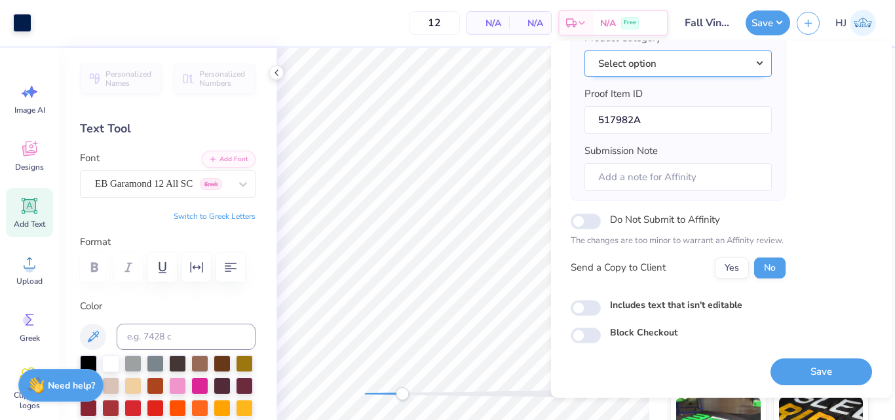
click at [642, 62] on button "Select option" at bounding box center [677, 63] width 187 height 27
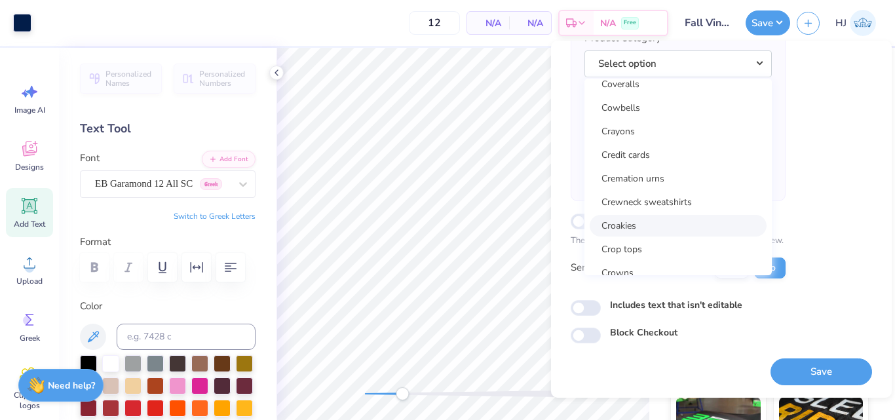
scroll to position [5787, 0]
drag, startPoint x: 675, startPoint y: 180, endPoint x: 685, endPoint y: 183, distance: 9.7
click at [676, 180] on link "Crewneck sweatshirts" at bounding box center [678, 180] width 177 height 22
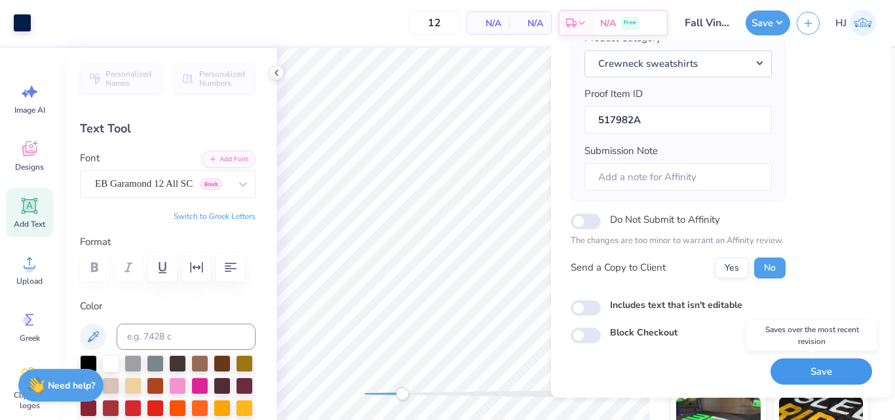
click at [810, 371] on button "Save" at bounding box center [821, 371] width 102 height 27
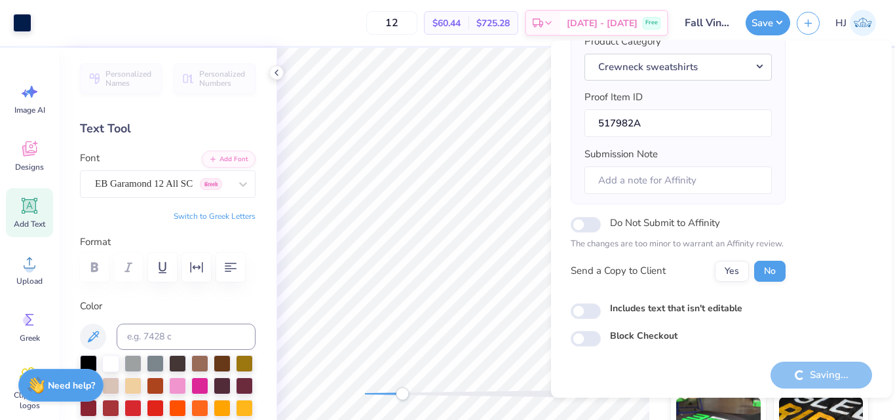
scroll to position [179, 0]
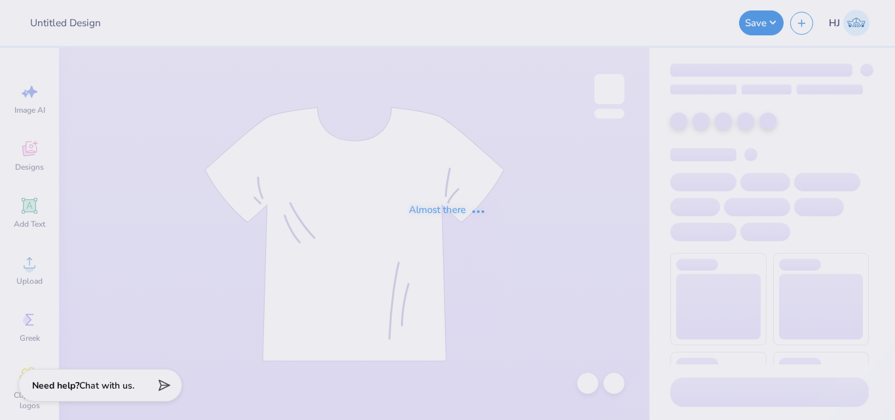
type input "[PERSON_NAME] : [GEOGRAPHIC_DATA]"
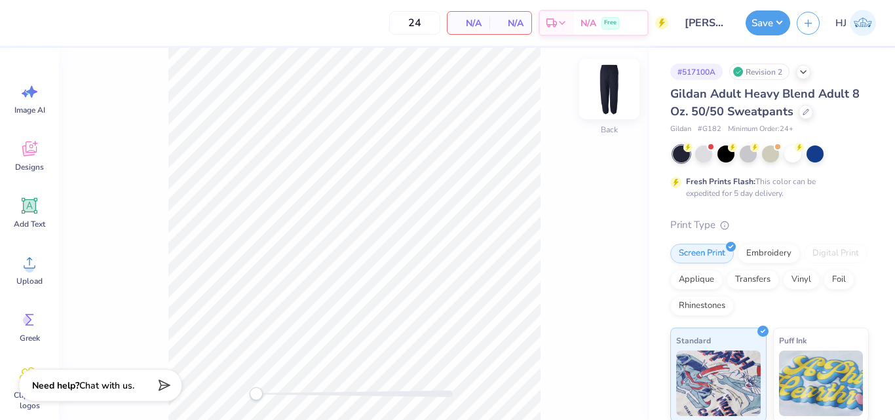
click at [612, 88] on img at bounding box center [609, 89] width 52 height 52
click at [35, 214] on icon at bounding box center [30, 206] width 16 height 16
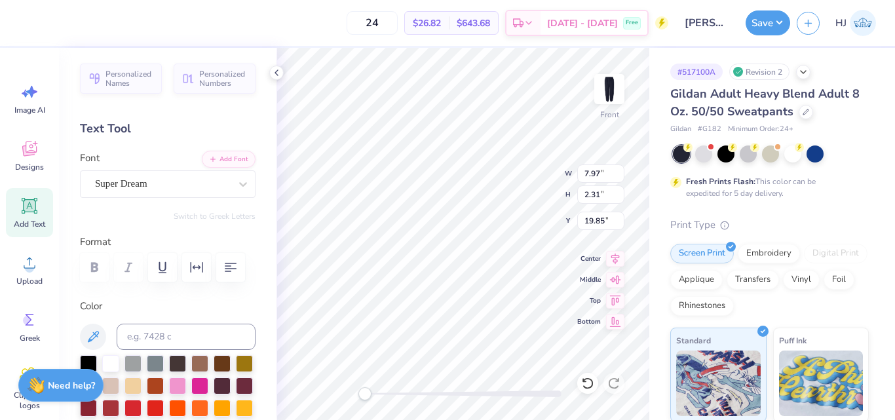
scroll to position [11, 2]
